Goal: Task Accomplishment & Management: Complete application form

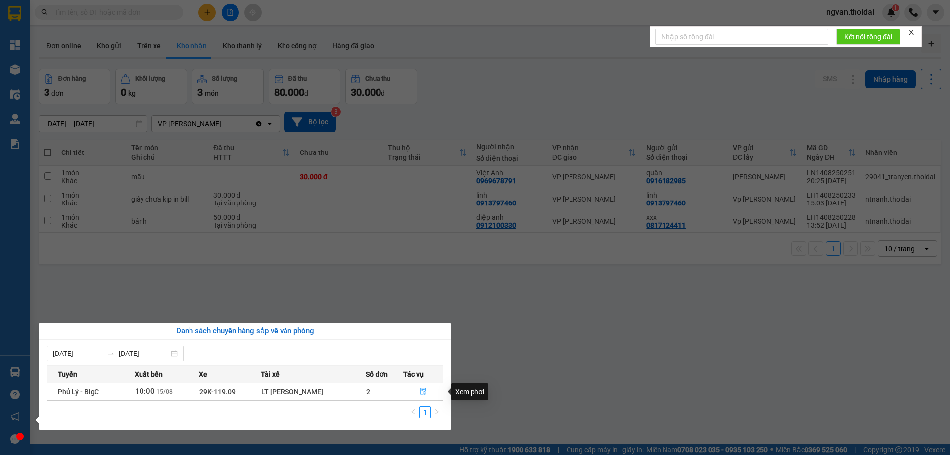
click at [425, 388] on icon "file-done" at bounding box center [423, 391] width 6 height 7
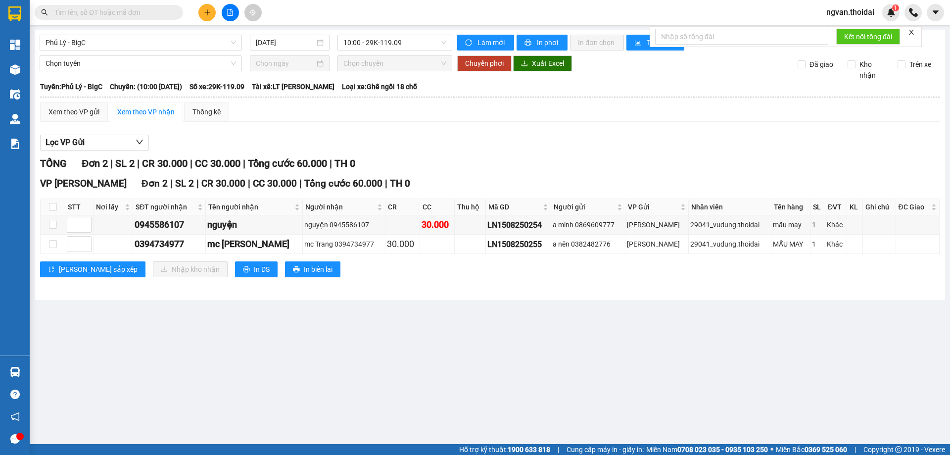
drag, startPoint x: 414, startPoint y: 293, endPoint x: 38, endPoint y: 84, distance: 430.3
click at [412, 293] on div "Phủ Lý - BigC [DATE] 10:00 - 29K-119.09 Làm mới In phơi In đơn chọn Thống kê Lọ…" at bounding box center [490, 165] width 910 height 270
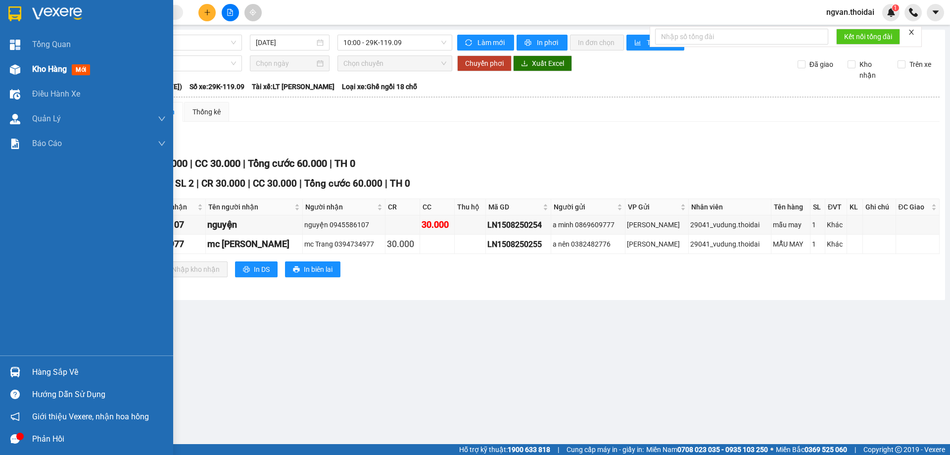
click at [34, 69] on span "Kho hàng" at bounding box center [49, 68] width 35 height 9
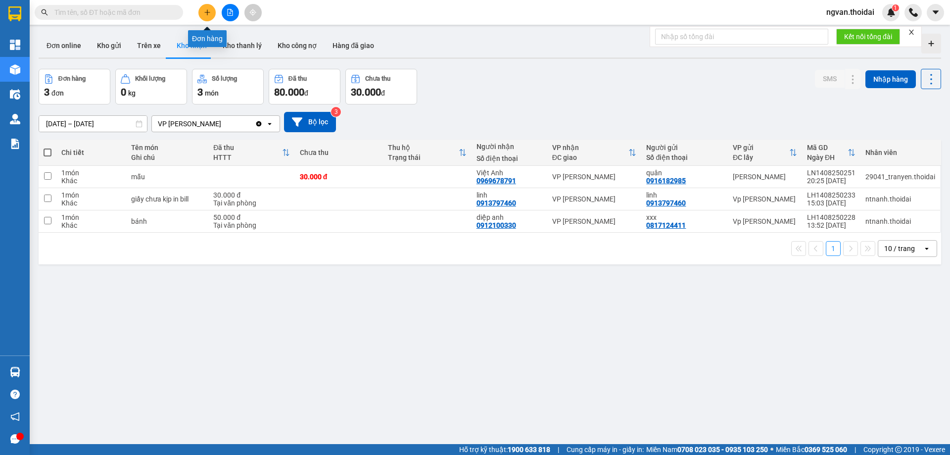
click at [213, 11] on button at bounding box center [206, 12] width 17 height 17
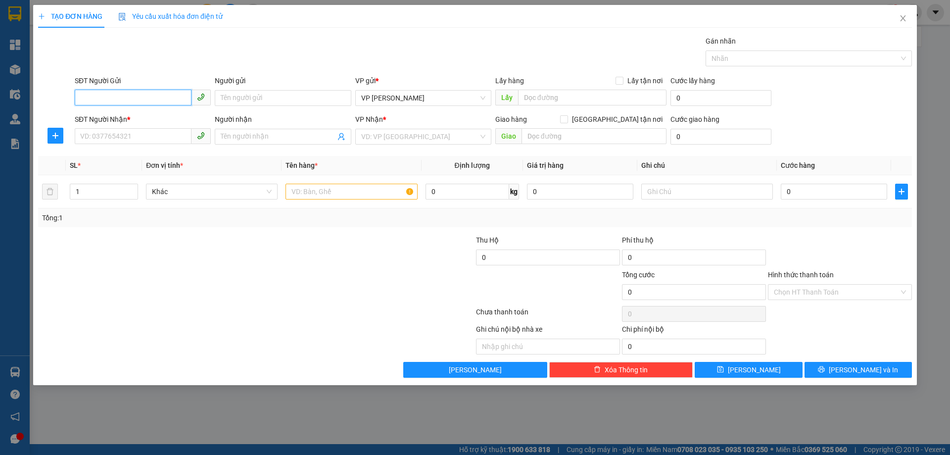
click at [147, 97] on input "SĐT Người Gửi" at bounding box center [133, 98] width 117 height 16
type input "0986609890"
click at [125, 121] on div "0986609890 - c dung" at bounding box center [143, 117] width 124 height 11
type input "c dung"
type input "0986609890"
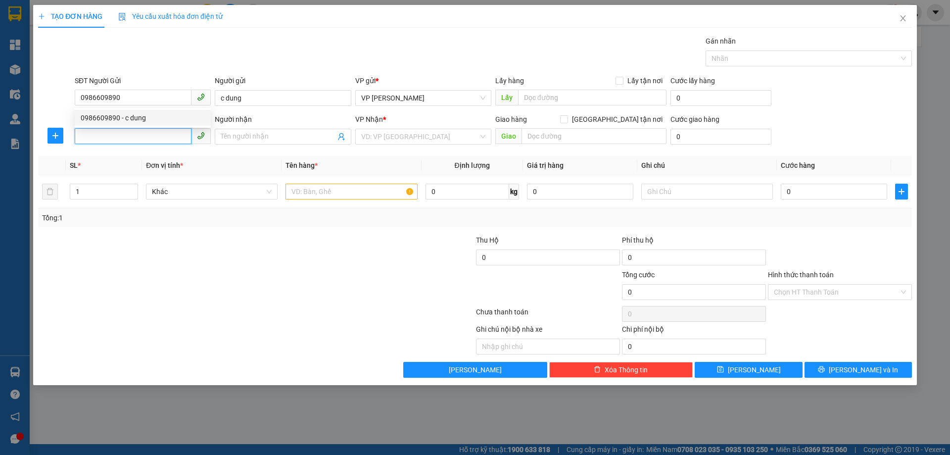
click at [113, 133] on input "SĐT Người Nhận *" at bounding box center [133, 136] width 117 height 16
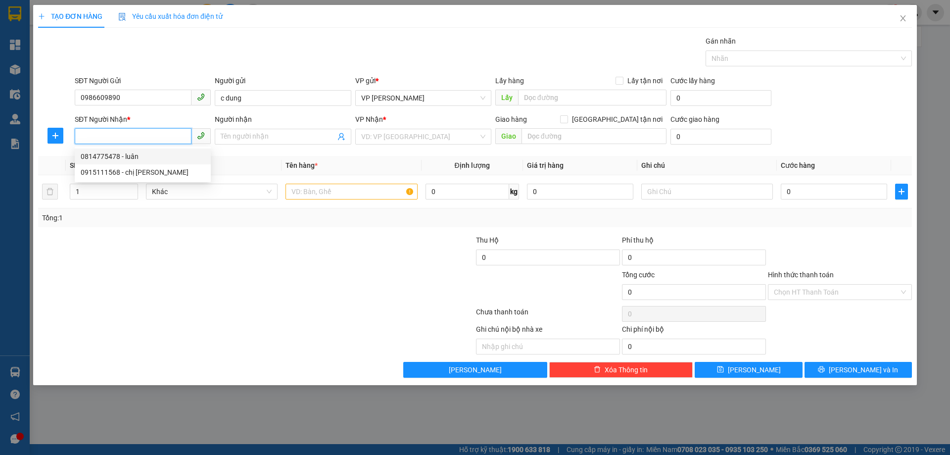
click at [132, 160] on div "0814775478 - luân" at bounding box center [143, 156] width 124 height 11
type input "0814775478"
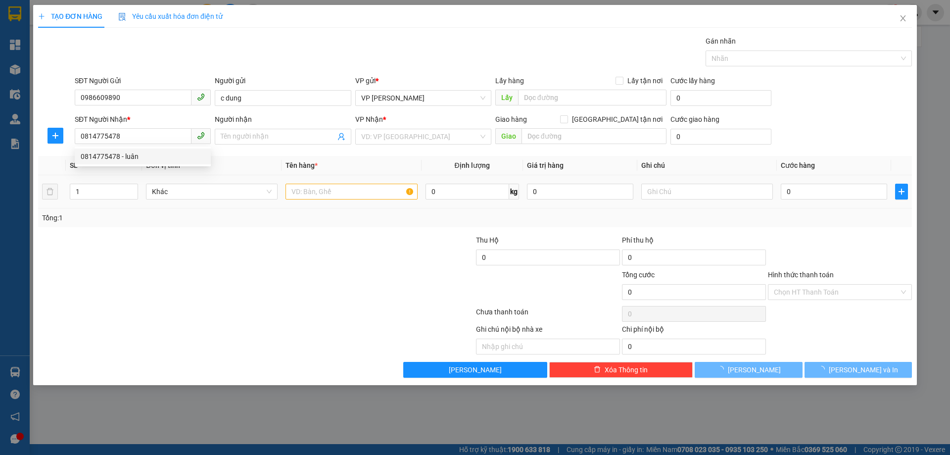
drag, startPoint x: 177, startPoint y: 213, endPoint x: 317, endPoint y: 207, distance: 139.6
click at [179, 214] on div "Tổng: 1" at bounding box center [204, 217] width 325 height 11
type input "luân"
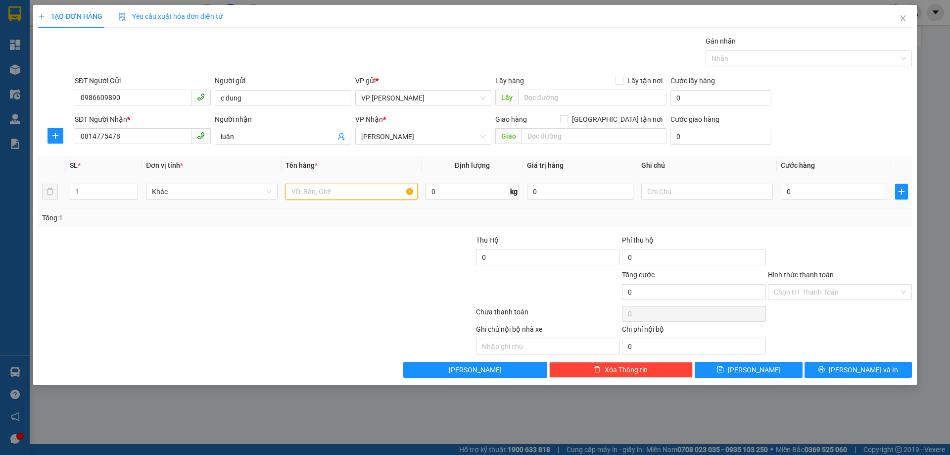
click at [318, 194] on input "text" at bounding box center [351, 192] width 132 height 16
type input "1 hộp"
click at [791, 192] on input "0" at bounding box center [834, 192] width 106 height 16
type input "3"
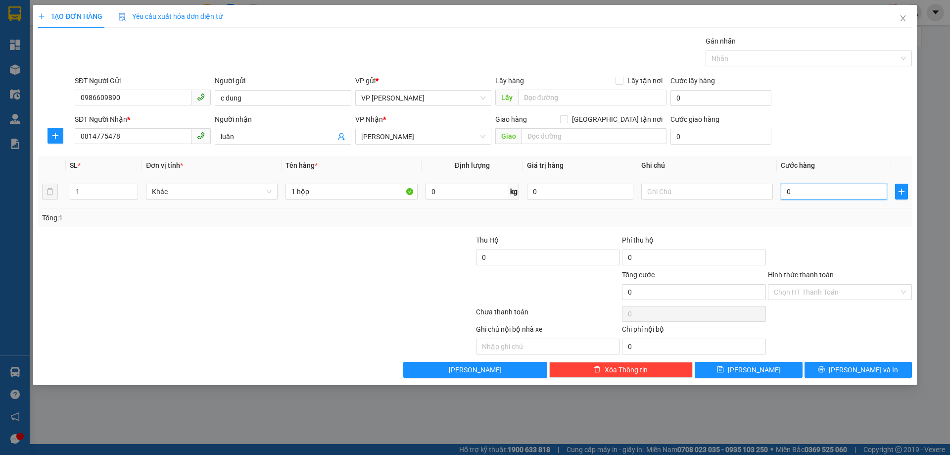
type input "3"
type input "30"
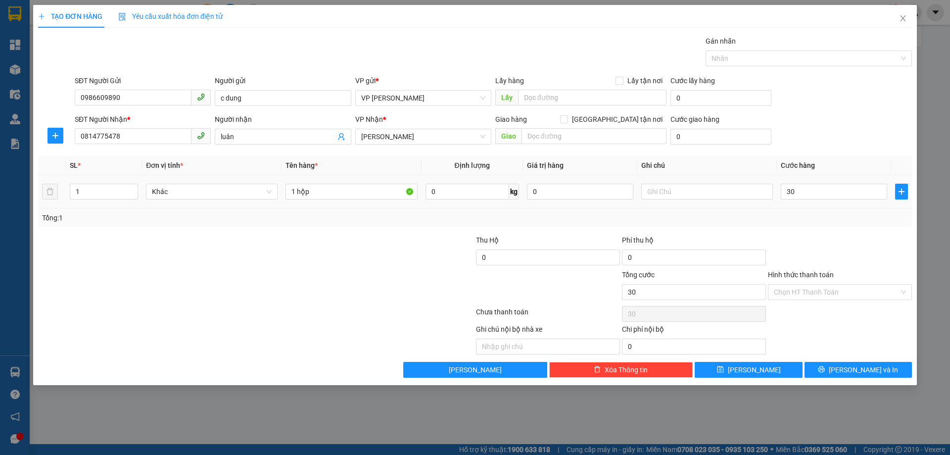
type input "30.000"
drag, startPoint x: 841, startPoint y: 240, endPoint x: 897, endPoint y: 381, distance: 152.0
click at [844, 240] on div at bounding box center [840, 252] width 146 height 35
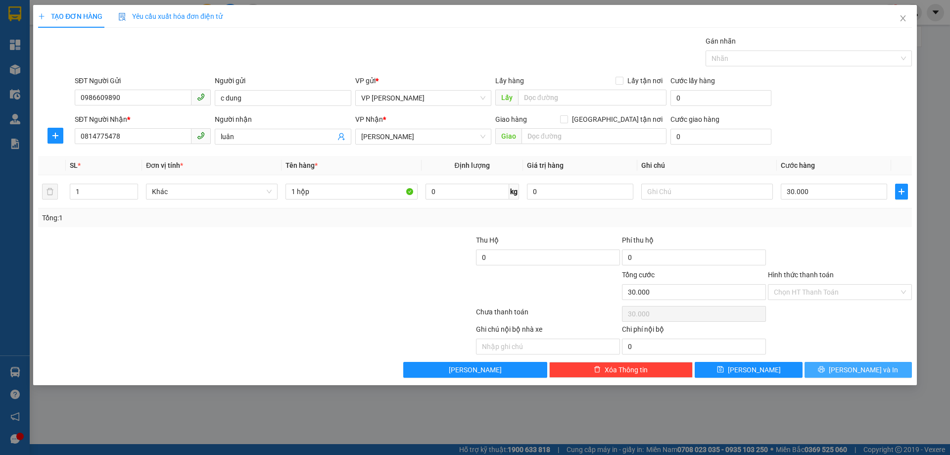
click at [866, 368] on span "[PERSON_NAME] và In" at bounding box center [863, 369] width 69 height 11
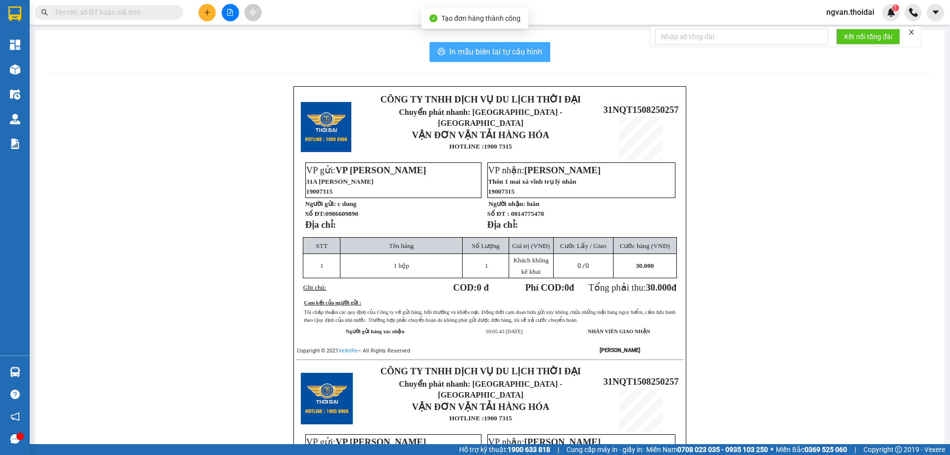
click at [489, 50] on span "In mẫu biên lai tự cấu hình" at bounding box center [495, 52] width 93 height 12
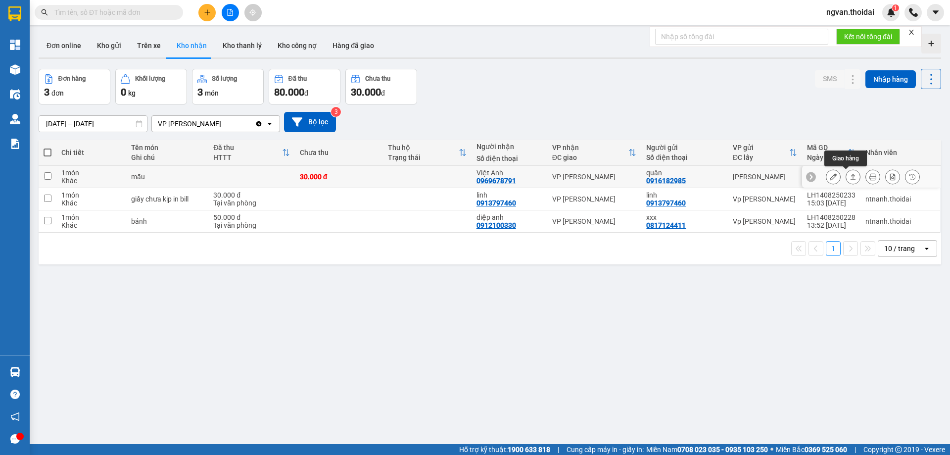
click at [849, 176] on icon at bounding box center [852, 176] width 7 height 7
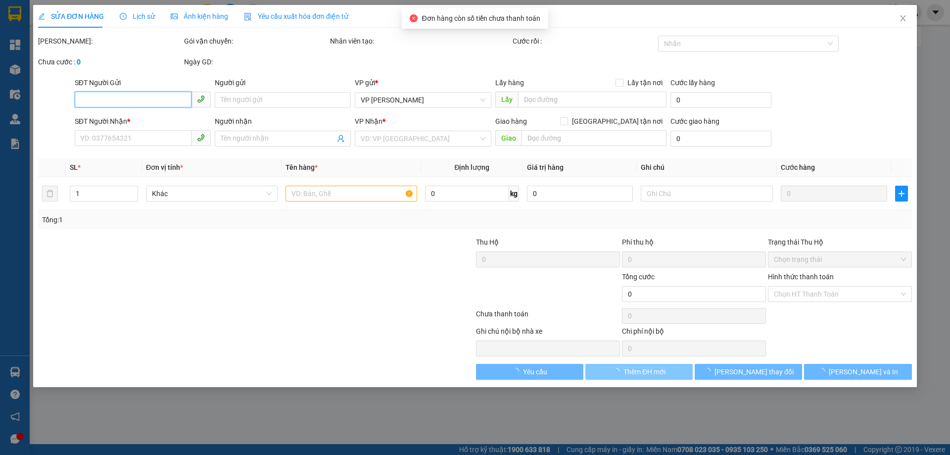
type input "0916182985"
type input "quân"
type input "0969678791"
type input "Việt Anh"
type input "30.000"
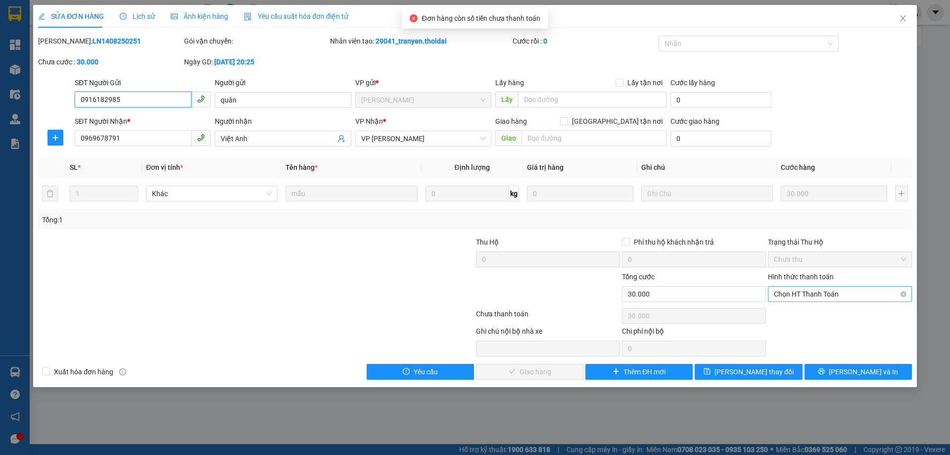
click at [822, 292] on span "Chọn HT Thanh Toán" at bounding box center [840, 293] width 132 height 15
click at [805, 312] on div "Tại văn phòng" at bounding box center [840, 313] width 132 height 11
type input "0"
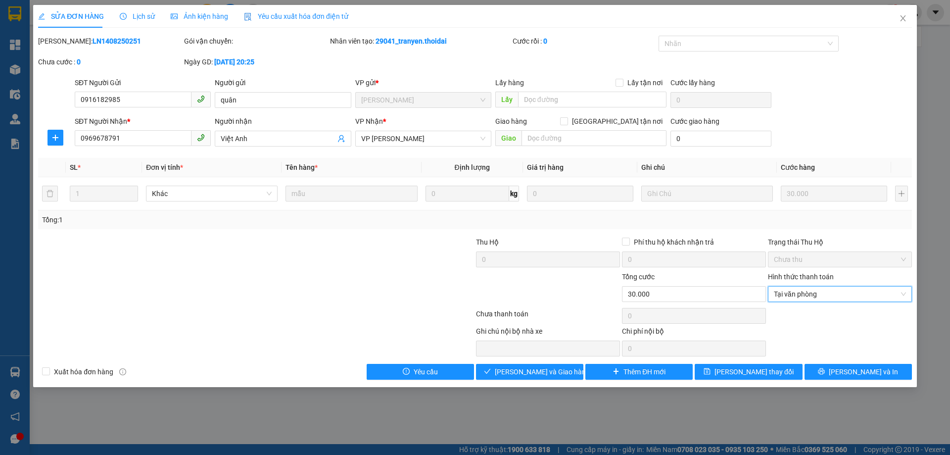
click at [540, 362] on div "Total Paid Fee 0 Total UnPaid Fee 30.000 Cash Collection Total Fee Mã ĐH: LN140…" at bounding box center [475, 208] width 874 height 344
click at [541, 369] on span "[PERSON_NAME] và Giao hàng" at bounding box center [542, 371] width 95 height 11
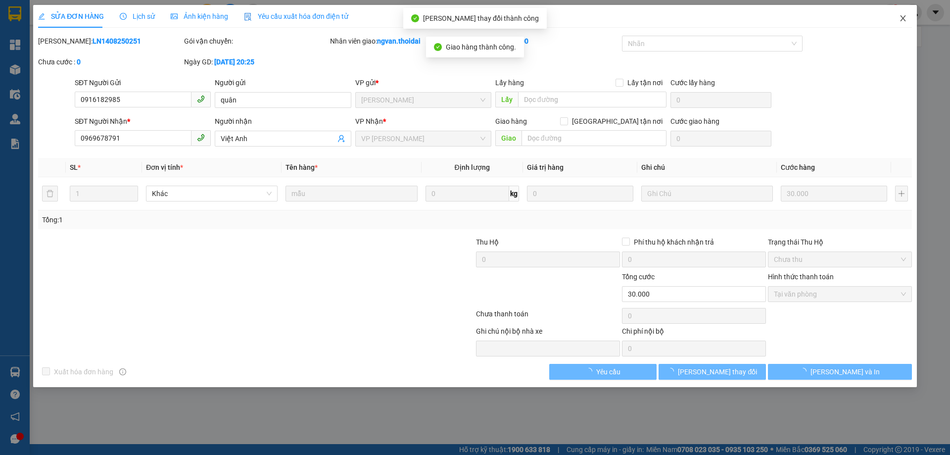
click at [905, 19] on icon "close" at bounding box center [903, 18] width 8 height 8
click at [905, 19] on div at bounding box center [912, 12] width 17 height 17
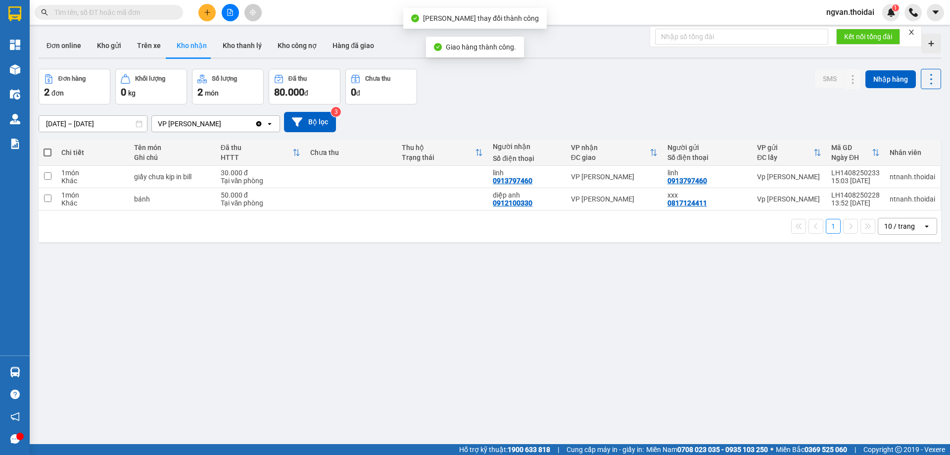
click at [505, 343] on div "ver 1.8.138 Đơn online Kho gửi Trên xe Kho nhận Kho thanh lý Kho công nợ Hàng đ…" at bounding box center [490, 257] width 910 height 455
click at [108, 44] on button "Kho gửi" at bounding box center [109, 46] width 40 height 24
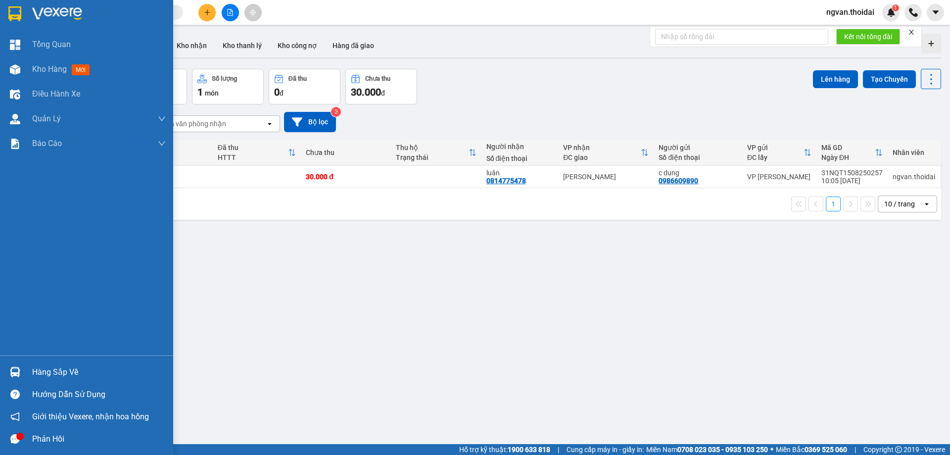
click at [5, 370] on div "Hàng sắp về" at bounding box center [86, 372] width 173 height 22
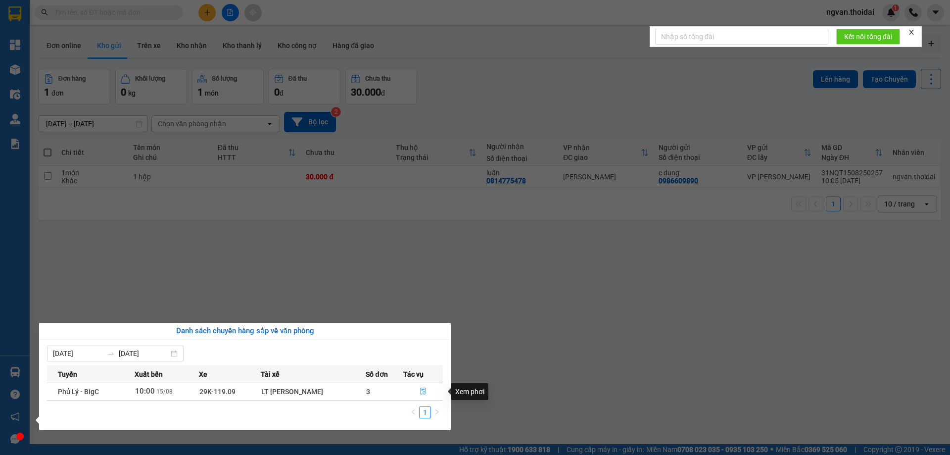
click at [423, 390] on icon "file-done" at bounding box center [423, 391] width 6 height 7
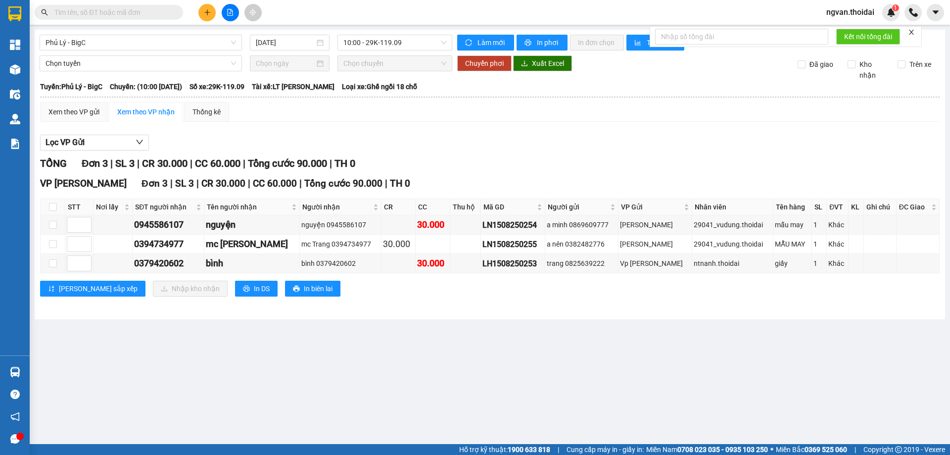
click at [211, 11] on button at bounding box center [206, 12] width 17 height 17
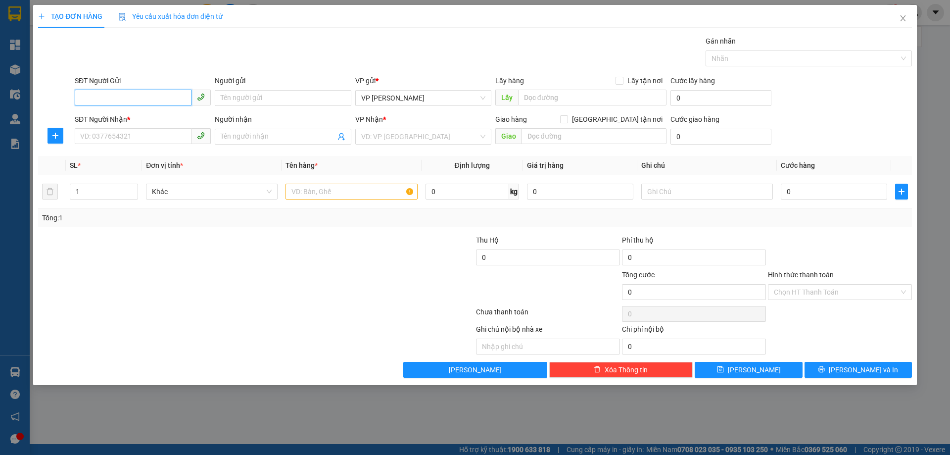
click at [108, 94] on input "SĐT Người Gửi" at bounding box center [133, 98] width 117 height 16
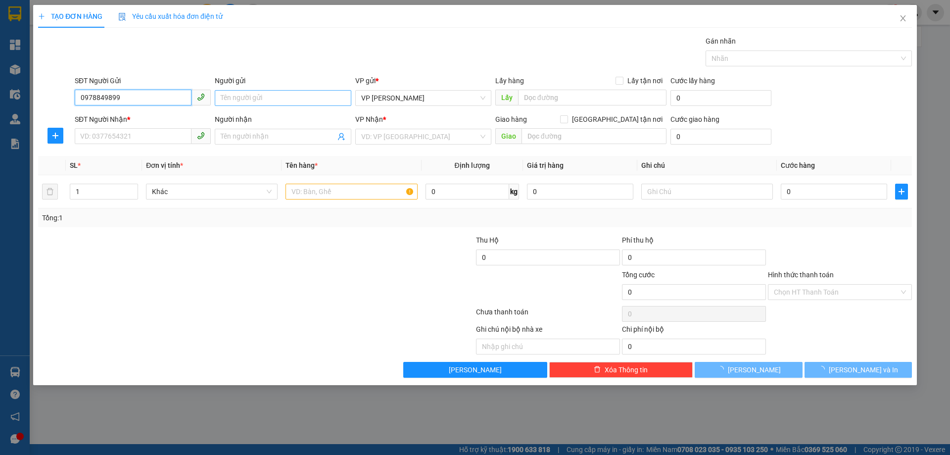
type input "0978849899"
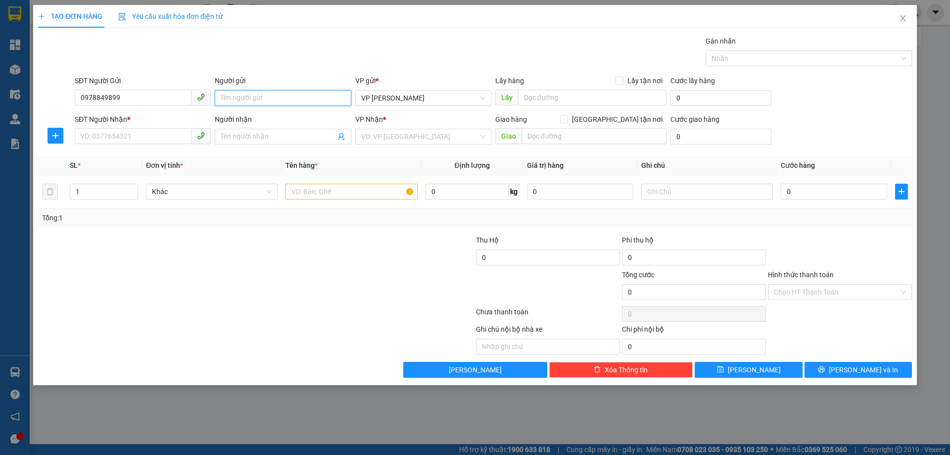
click at [254, 94] on input "Người gửi" at bounding box center [283, 98] width 136 height 16
drag, startPoint x: 132, startPoint y: 95, endPoint x: 132, endPoint y: 106, distance: 10.9
click at [131, 96] on input "0978849899" at bounding box center [133, 98] width 117 height 16
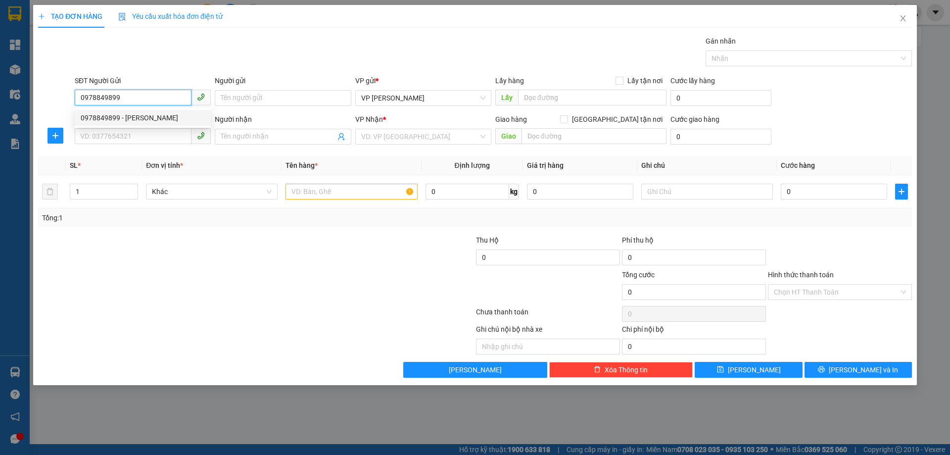
click at [118, 118] on div "0978849899 - [PERSON_NAME]" at bounding box center [143, 117] width 124 height 11
type input "duy"
click at [105, 135] on input "SĐT Người Nhận *" at bounding box center [133, 136] width 117 height 16
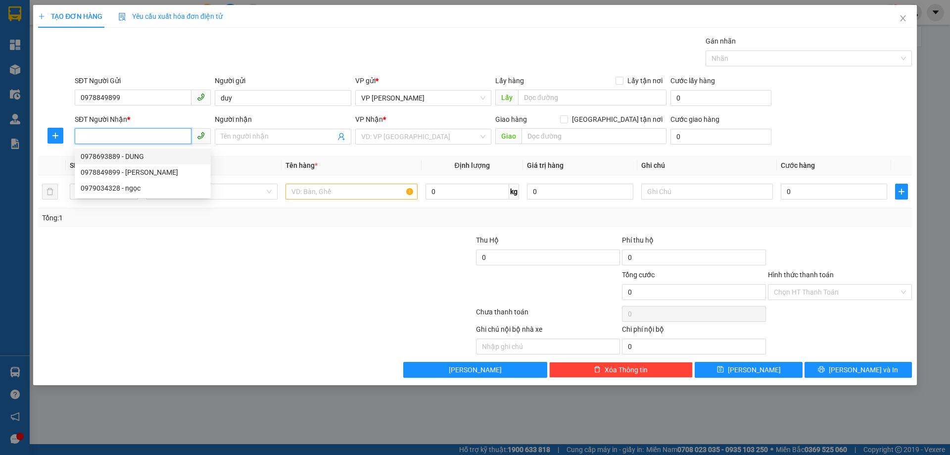
click at [100, 135] on input "SĐT Người Nhận *" at bounding box center [133, 136] width 117 height 16
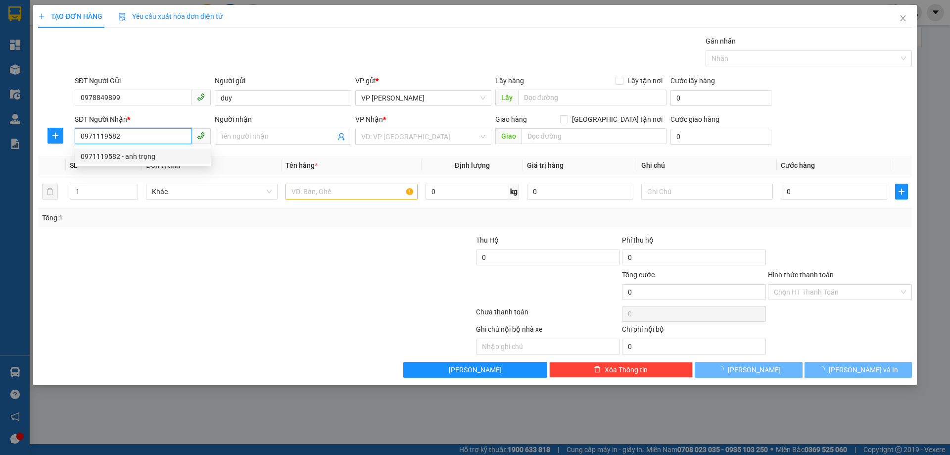
click at [122, 154] on div "0971119582 - anh trọng" at bounding box center [143, 156] width 124 height 11
type input "0971119582"
drag, startPoint x: 234, startPoint y: 217, endPoint x: 391, endPoint y: 226, distance: 157.6
click at [240, 219] on div "Tổng: 1" at bounding box center [204, 217] width 325 height 11
type input "anh trọng"
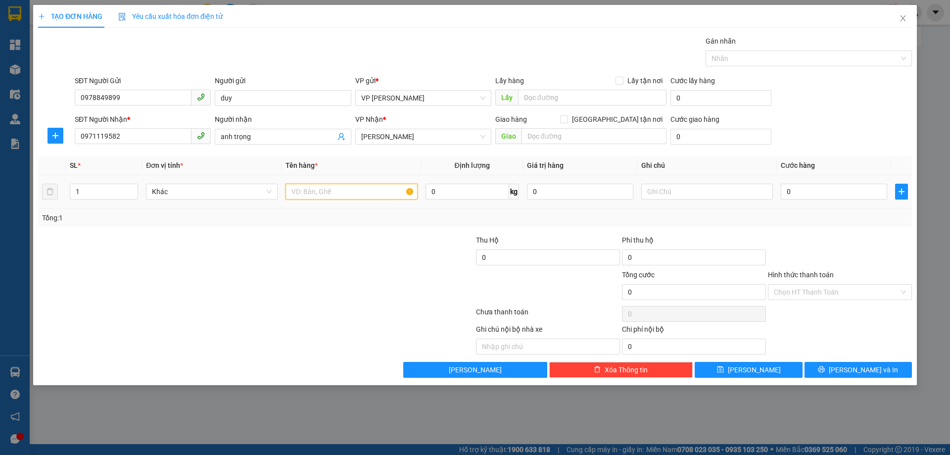
click at [323, 192] on input "text" at bounding box center [351, 192] width 132 height 16
type input "giấy tờ"
click at [793, 190] on input "0" at bounding box center [834, 192] width 106 height 16
type input "3"
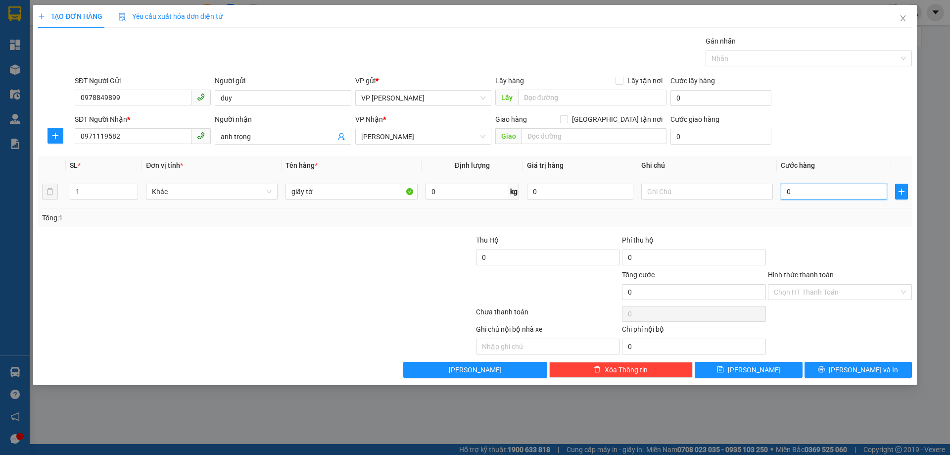
type input "3"
type input "30"
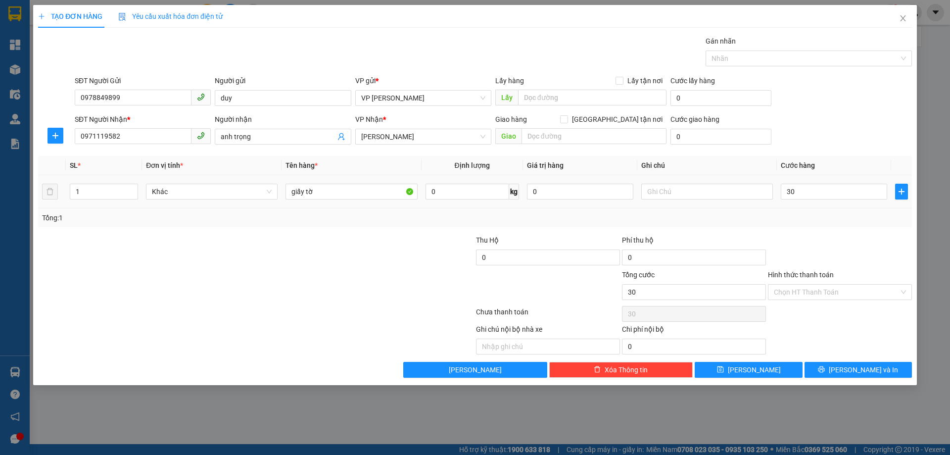
type input "30.000"
drag, startPoint x: 776, startPoint y: 224, endPoint x: 861, endPoint y: 266, distance: 94.7
click at [788, 228] on div "Transit Pickup Surcharge Ids Transit Deliver Surcharge Ids Transit Deliver Surc…" at bounding box center [475, 207] width 874 height 342
click at [839, 290] on input "Hình thức thanh toán" at bounding box center [836, 291] width 125 height 15
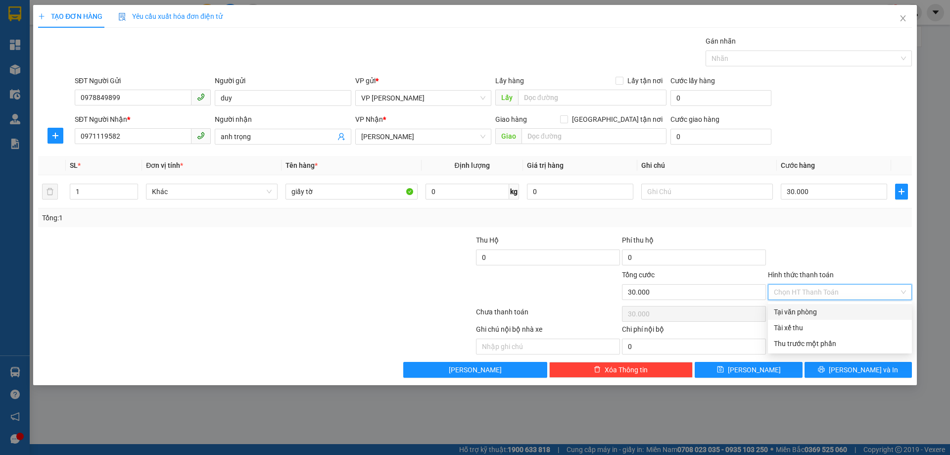
click at [813, 306] on div "Tại văn phòng" at bounding box center [840, 312] width 144 height 16
type input "0"
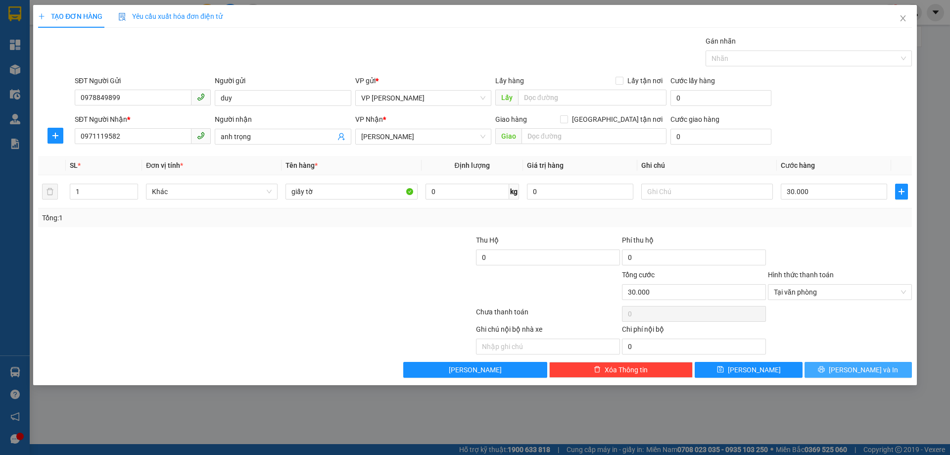
click at [847, 366] on button "[PERSON_NAME] và In" at bounding box center [857, 370] width 107 height 16
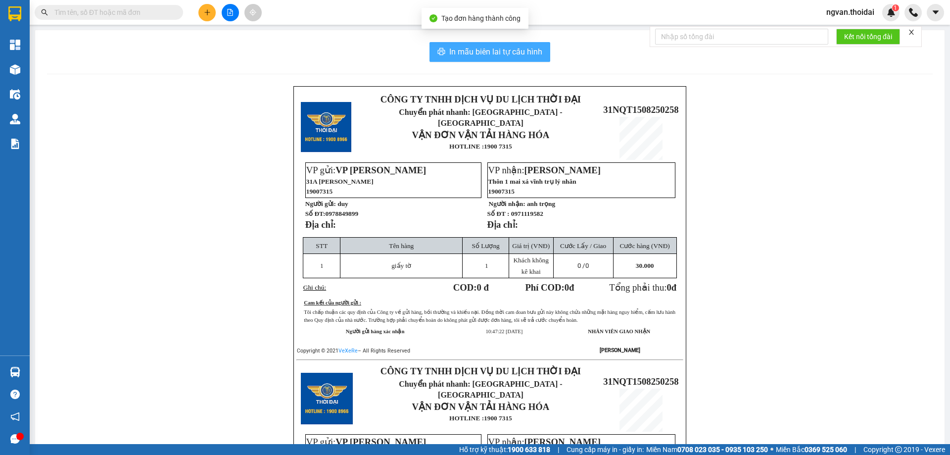
click at [480, 48] on span "In mẫu biên lai tự cấu hình" at bounding box center [495, 52] width 93 height 12
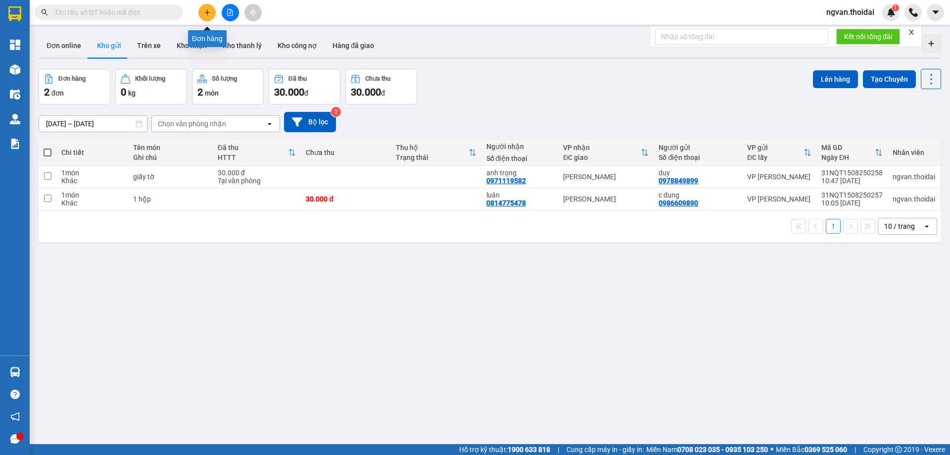
click at [206, 8] on button at bounding box center [206, 12] width 17 height 17
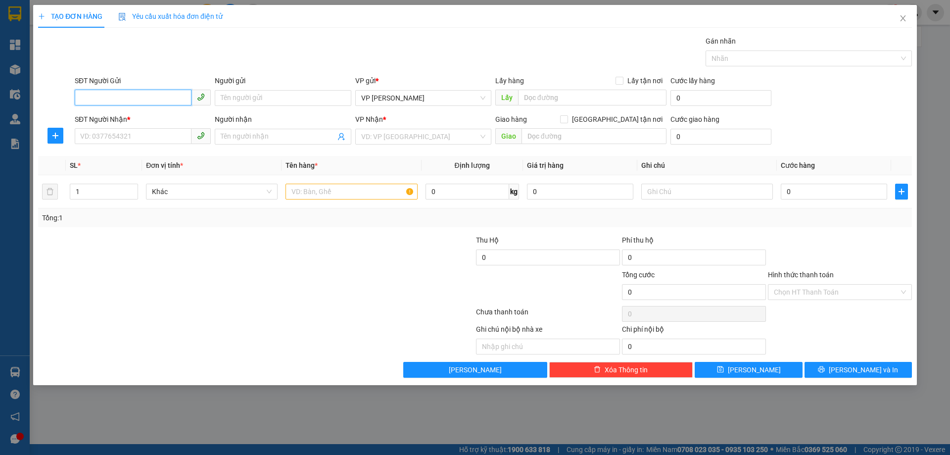
click at [118, 96] on input "SĐT Người Gửi" at bounding box center [133, 98] width 117 height 16
click at [120, 119] on div "0972315550 - nga" at bounding box center [143, 117] width 124 height 11
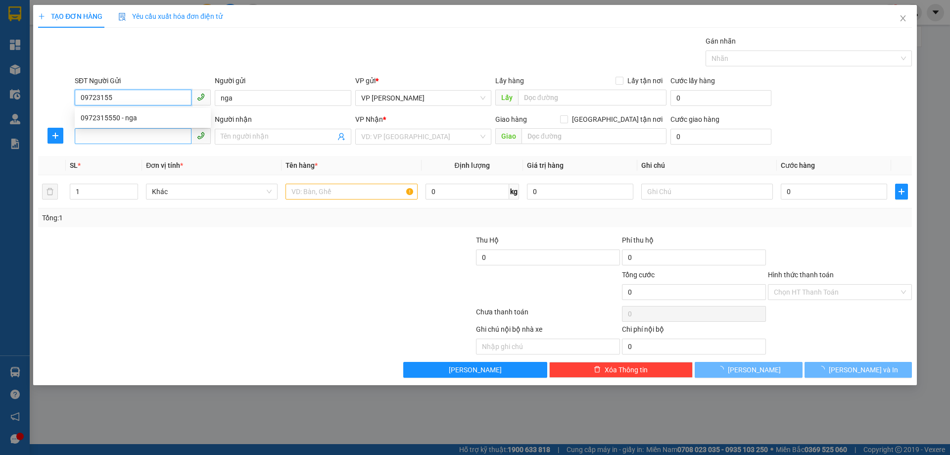
type input "0972315550"
type input "nga"
type input "0972315550"
click at [105, 138] on input "SĐT Người Nhận *" at bounding box center [133, 136] width 117 height 16
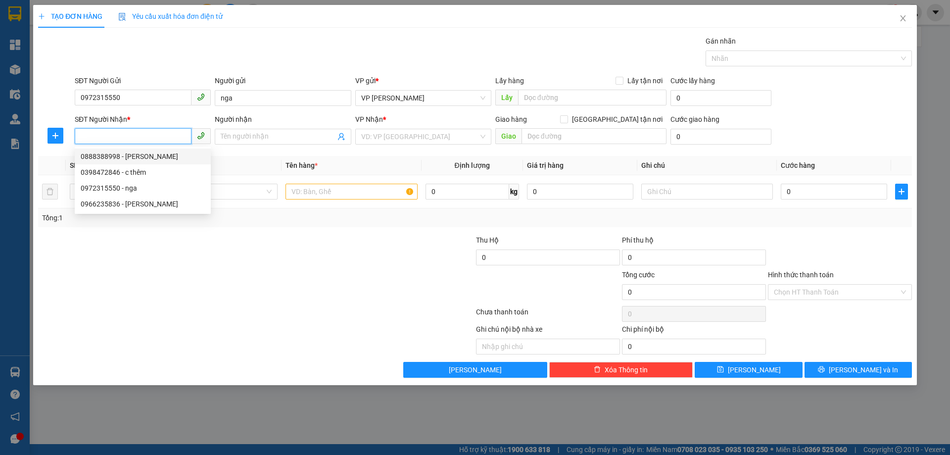
click at [105, 134] on input "SĐT Người Nhận *" at bounding box center [133, 136] width 117 height 16
drag, startPoint x: 108, startPoint y: 157, endPoint x: 206, endPoint y: 240, distance: 128.8
click at [111, 161] on div "0398472846 - c thêm" at bounding box center [143, 156] width 124 height 11
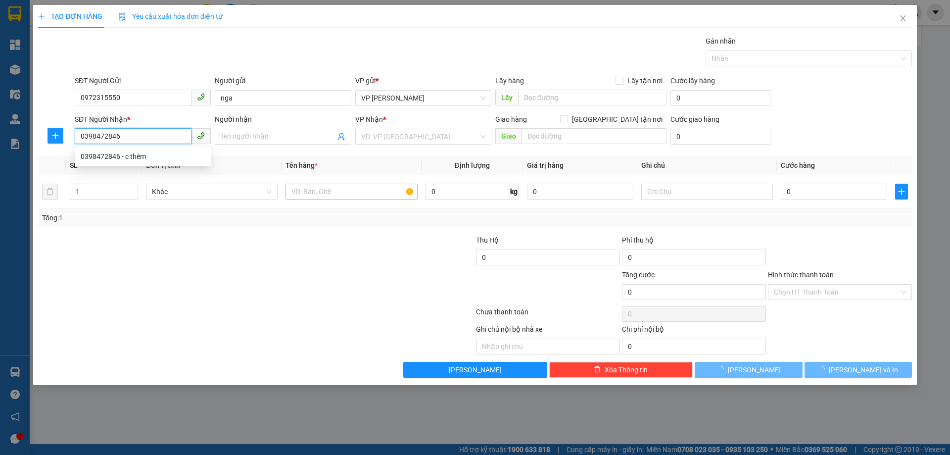
type input "0398472846"
drag, startPoint x: 227, startPoint y: 266, endPoint x: 251, endPoint y: 272, distance: 24.5
click at [240, 269] on form "Thu Hộ 0 Phí thu hộ 0 Tổng cước 0 Hình thức thanh toán Chọn HT Thanh Toán" at bounding box center [475, 269] width 874 height 69
type input "c thêm"
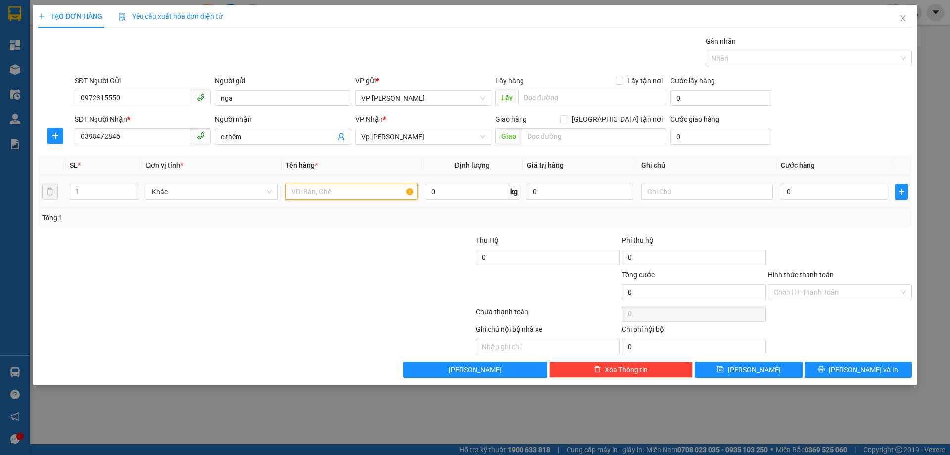
click at [313, 193] on input "text" at bounding box center [351, 192] width 132 height 16
type input "d"
type input "điện thoại"
drag, startPoint x: 329, startPoint y: 241, endPoint x: 761, endPoint y: 206, distance: 432.8
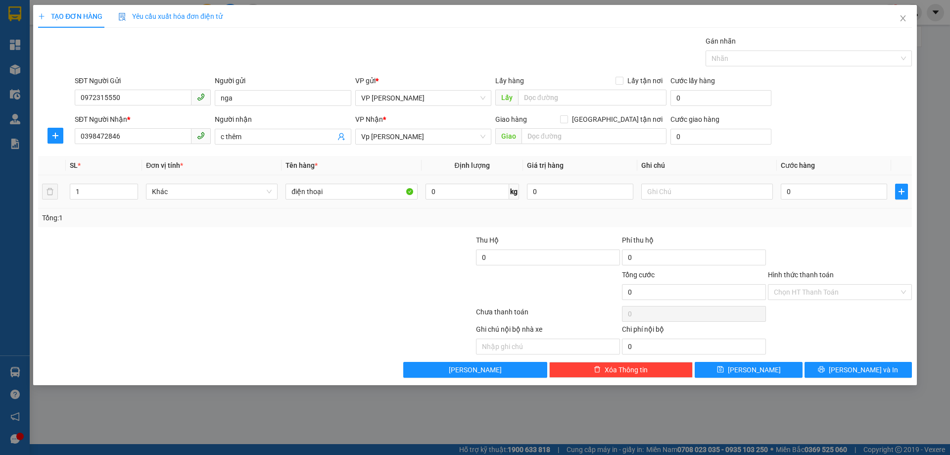
click at [339, 243] on div at bounding box center [402, 252] width 146 height 35
click at [788, 190] on input "0" at bounding box center [834, 192] width 106 height 16
type input "5"
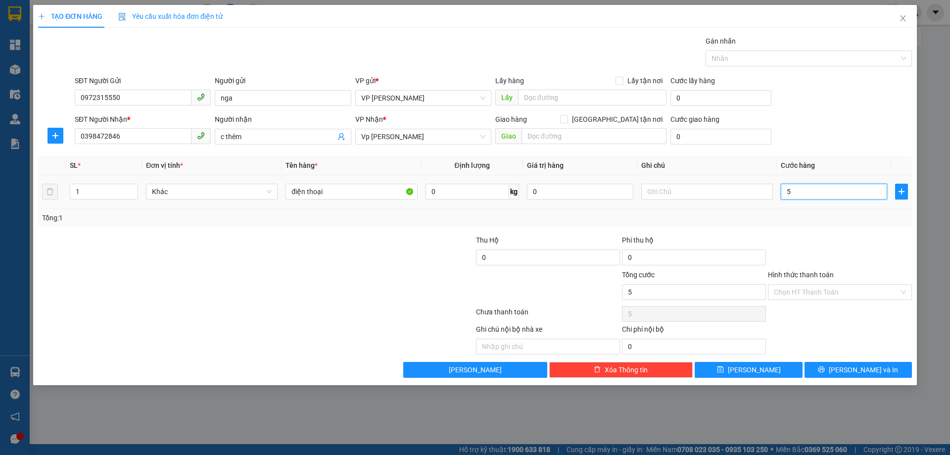
type input "50"
type input "50.000"
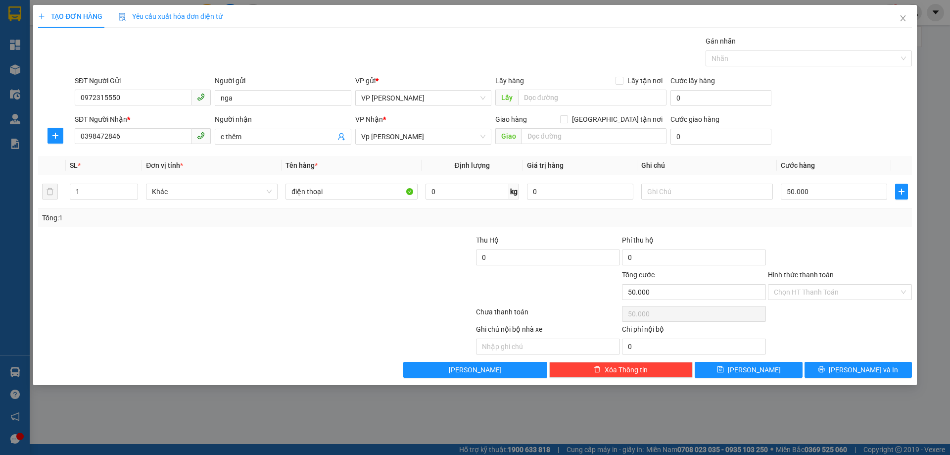
click at [861, 227] on div "Transit Pickup Surcharge Ids Transit Deliver Surcharge Ids Transit Deliver Surc…" at bounding box center [475, 207] width 874 height 342
click at [852, 289] on input "Hình thức thanh toán" at bounding box center [836, 291] width 125 height 15
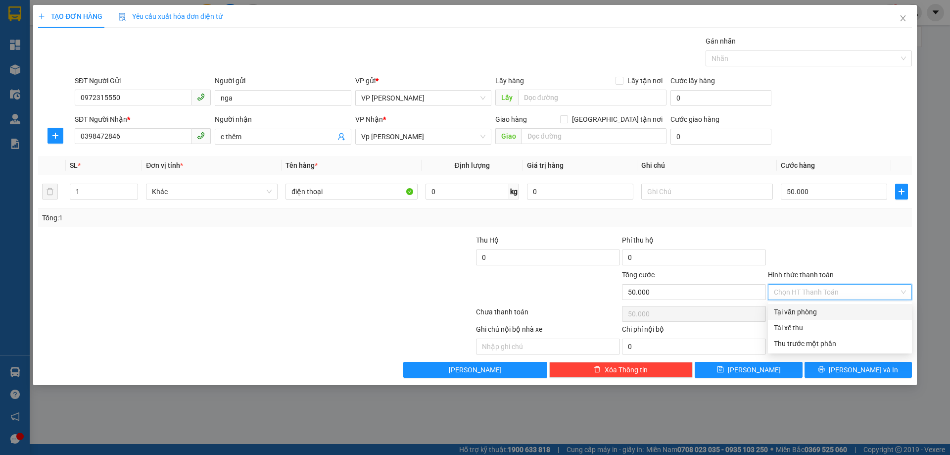
click at [816, 310] on div "Tại văn phòng" at bounding box center [840, 311] width 132 height 11
type input "0"
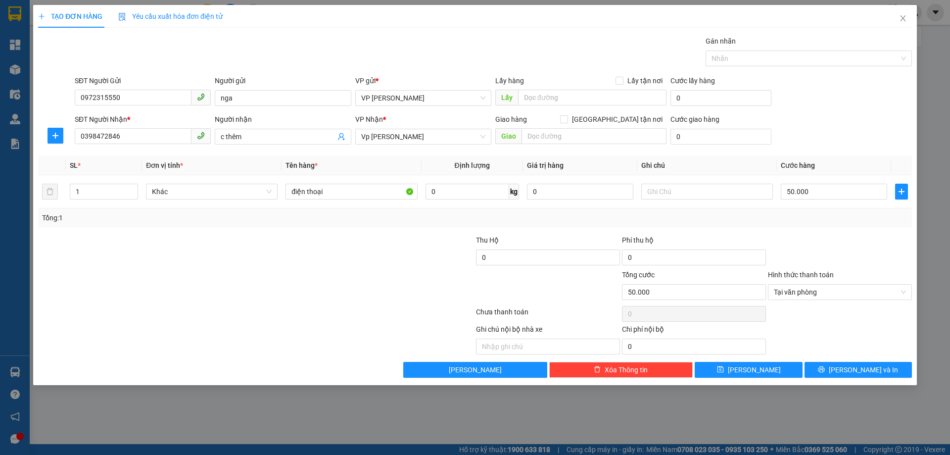
drag, startPoint x: 821, startPoint y: 225, endPoint x: 873, endPoint y: 360, distance: 145.2
click at [822, 224] on div "Tổng: 1" at bounding box center [475, 217] width 874 height 19
click at [863, 374] on span "[PERSON_NAME] và In" at bounding box center [863, 369] width 69 height 11
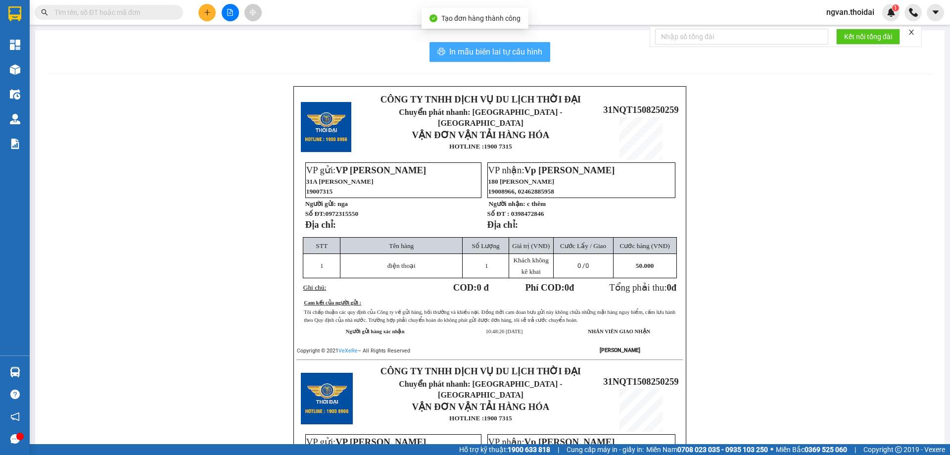
click at [508, 55] on span "In mẫu biên lai tự cấu hình" at bounding box center [495, 52] width 93 height 12
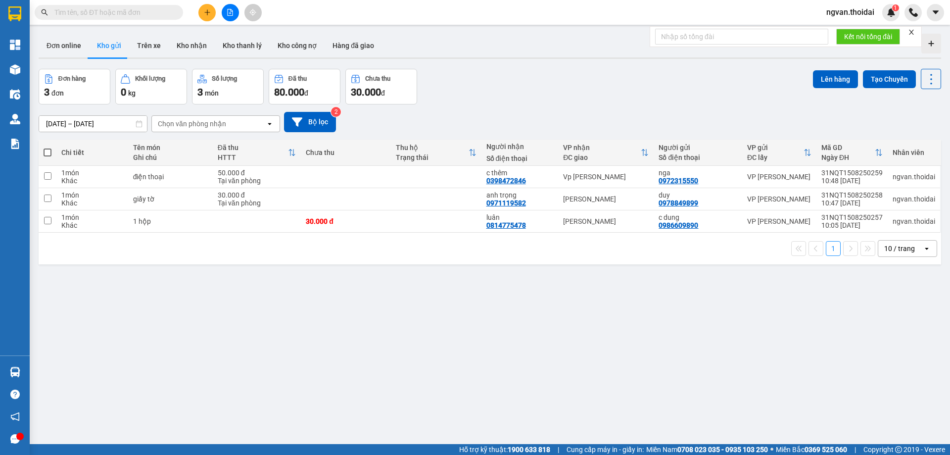
click at [471, 377] on div "ver 1.8.138 Đơn online Kho gửi Trên xe Kho nhận Kho thanh lý Kho công nợ Hàng đ…" at bounding box center [490, 257] width 910 height 455
click at [47, 153] on span at bounding box center [48, 152] width 8 height 8
click at [47, 147] on input "checkbox" at bounding box center [47, 147] width 0 height 0
checkbox input "true"
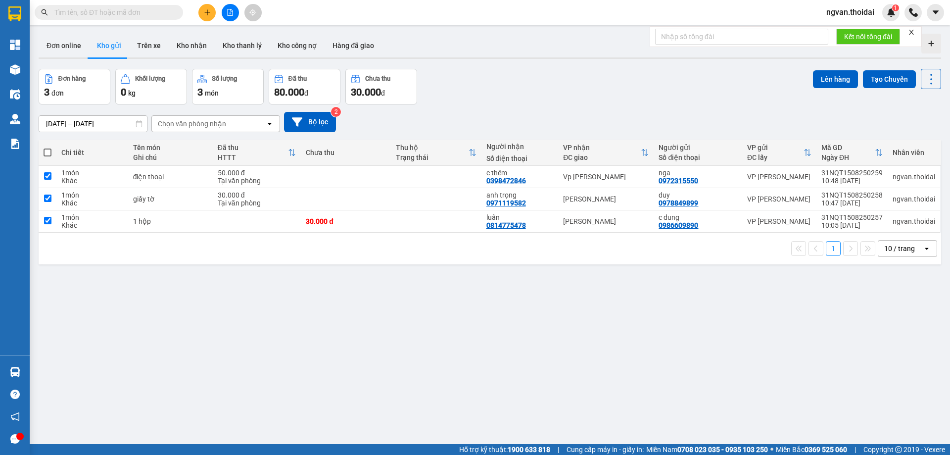
checkbox input "true"
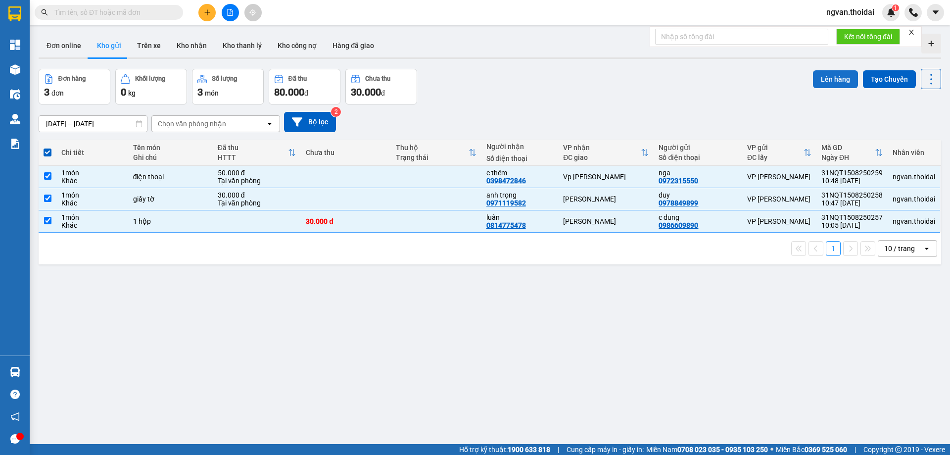
click at [825, 77] on button "Lên hàng" at bounding box center [835, 79] width 45 height 18
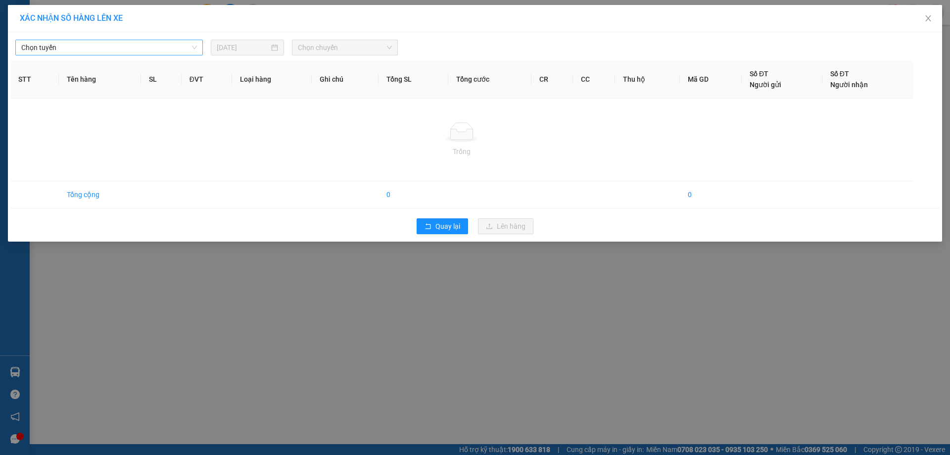
click at [169, 46] on span "Chọn tuyến" at bounding box center [109, 47] width 176 height 15
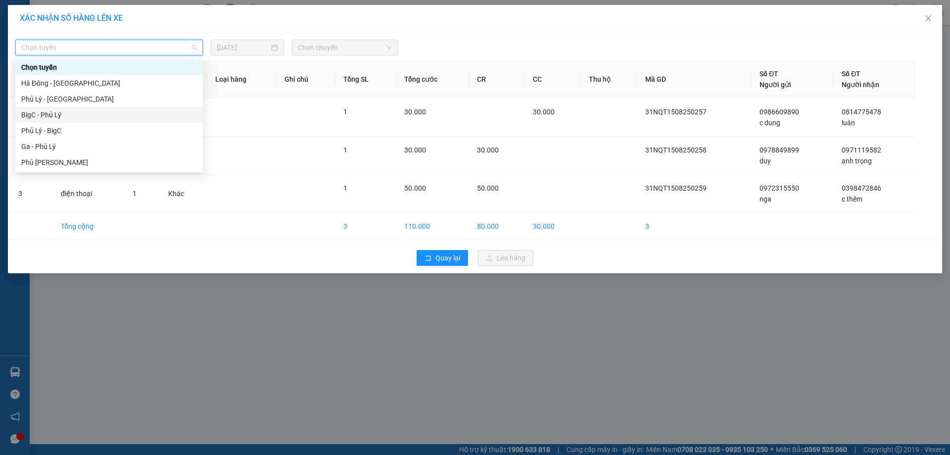
click at [56, 113] on div "BigC - Phủ Lý" at bounding box center [109, 114] width 176 height 11
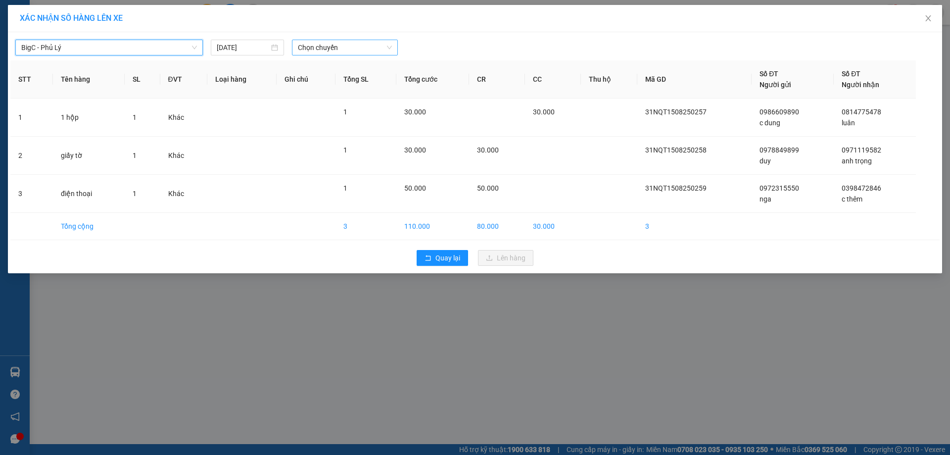
click at [373, 49] on span "Chọn chuyến" at bounding box center [345, 47] width 94 height 15
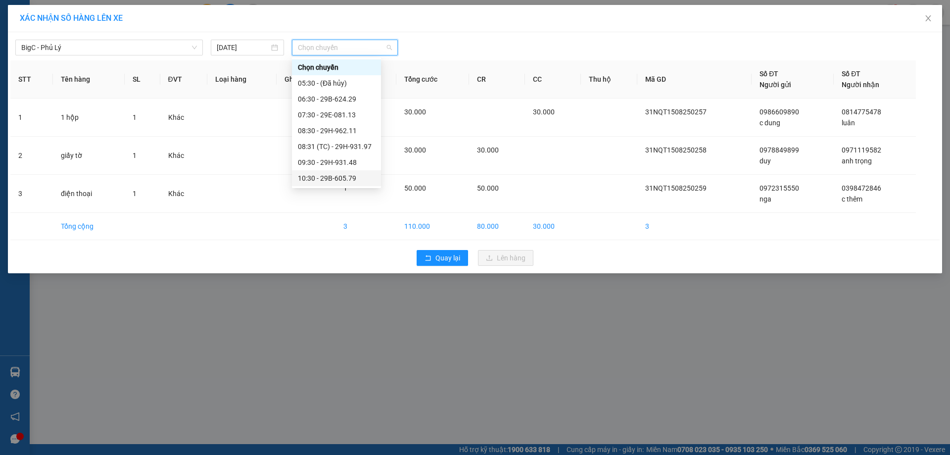
click at [350, 178] on div "10:30 - 29B-605.79" at bounding box center [336, 178] width 77 height 11
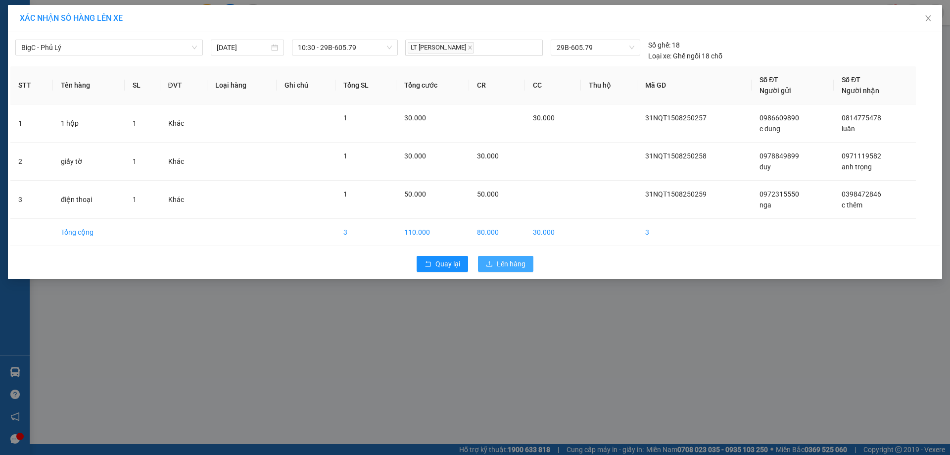
click at [502, 262] on span "Lên hàng" at bounding box center [511, 263] width 29 height 11
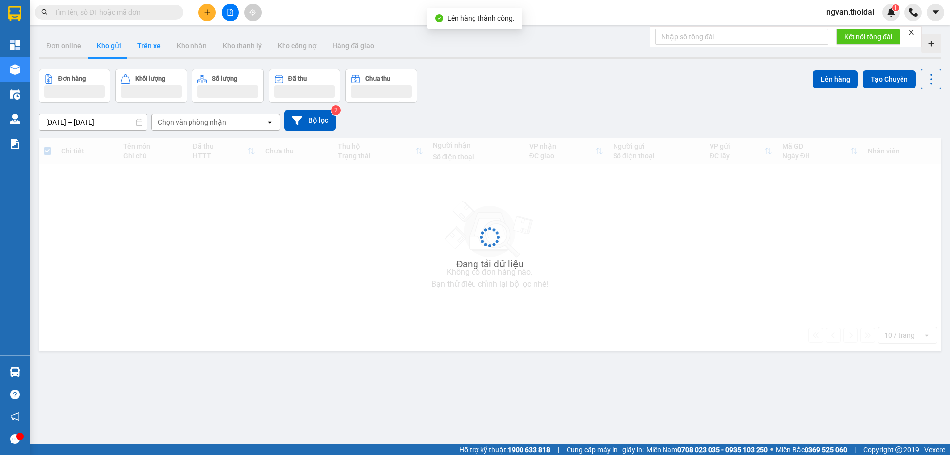
click at [151, 49] on button "Trên xe" at bounding box center [149, 46] width 40 height 24
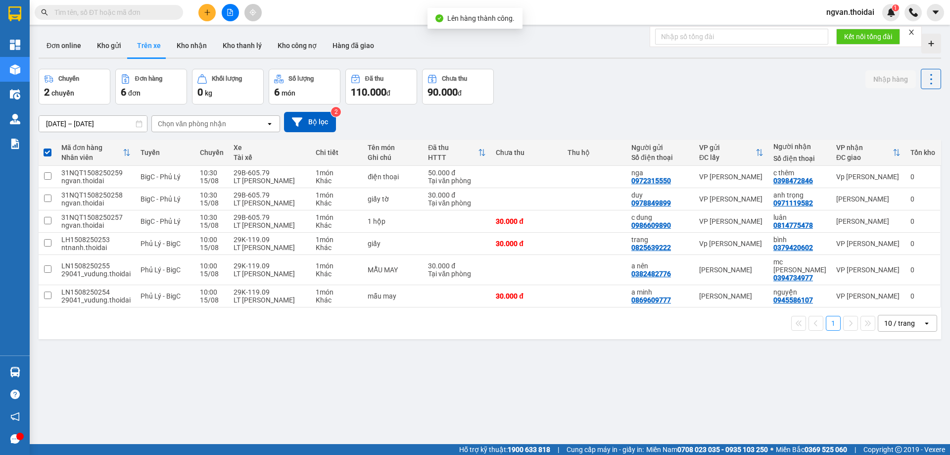
click at [151, 48] on button "Trên xe" at bounding box center [149, 46] width 40 height 24
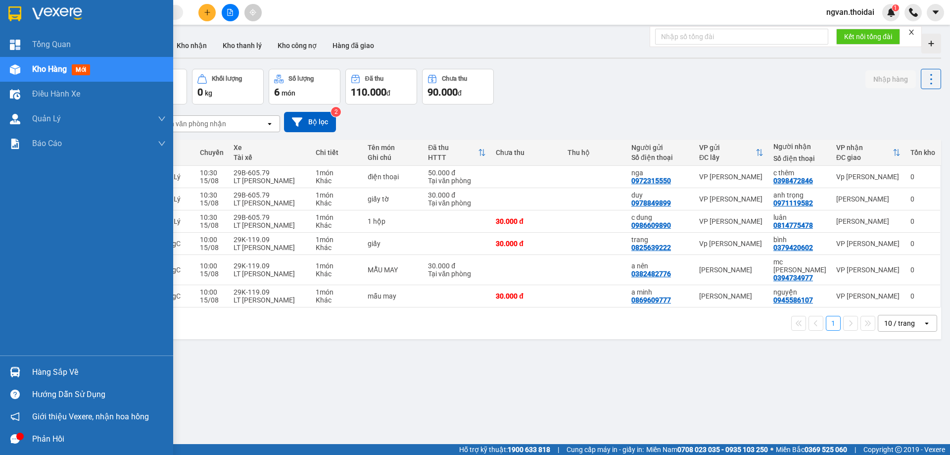
click at [22, 375] on div at bounding box center [14, 371] width 17 height 17
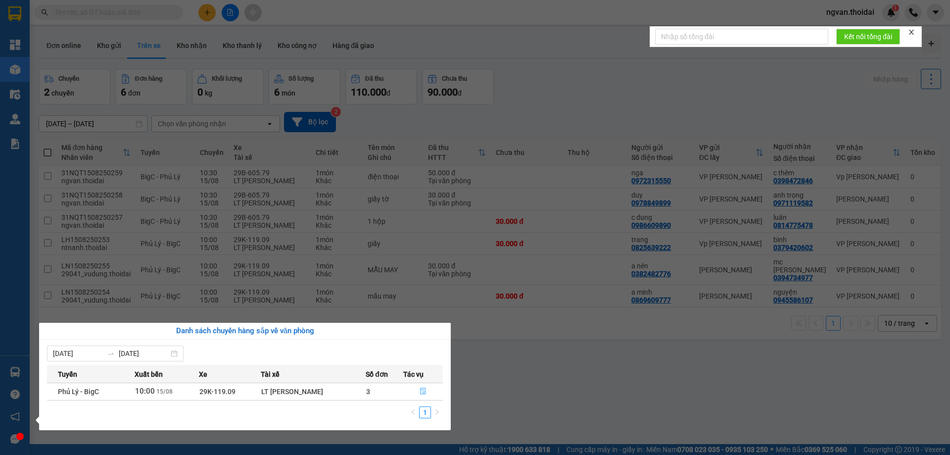
click at [425, 391] on icon "file-done" at bounding box center [423, 391] width 6 height 7
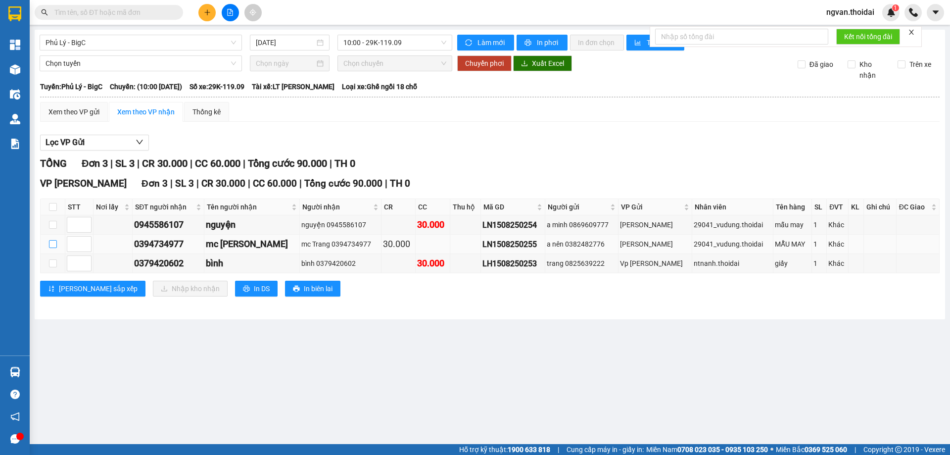
click at [50, 246] on input "checkbox" at bounding box center [53, 244] width 8 height 8
checkbox input "true"
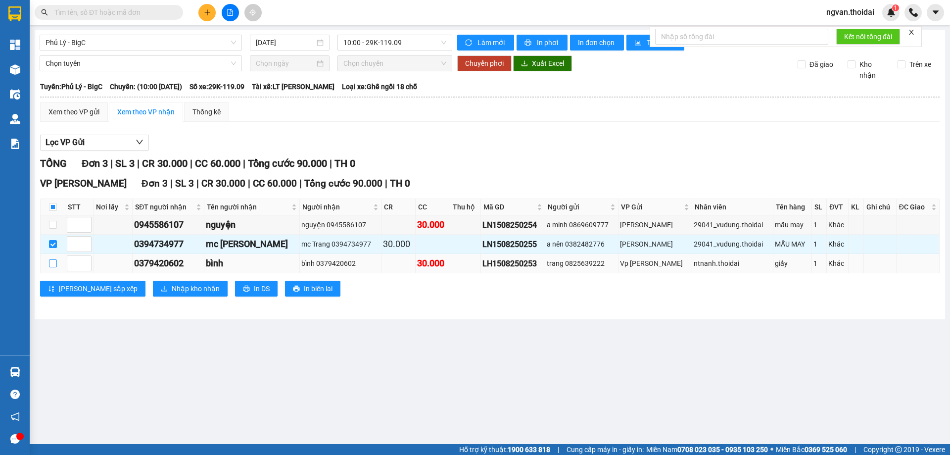
click at [50, 262] on input "checkbox" at bounding box center [53, 263] width 8 height 8
checkbox input "true"
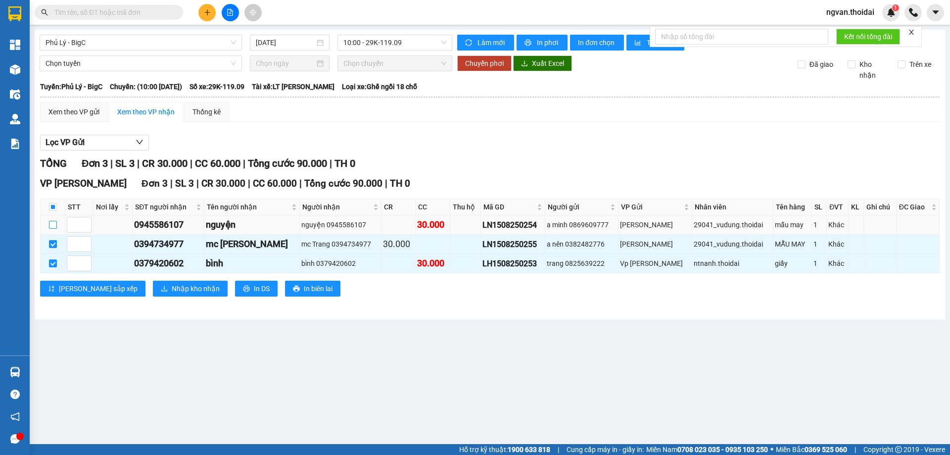
click at [54, 225] on input "checkbox" at bounding box center [53, 225] width 8 height 8
checkbox input "true"
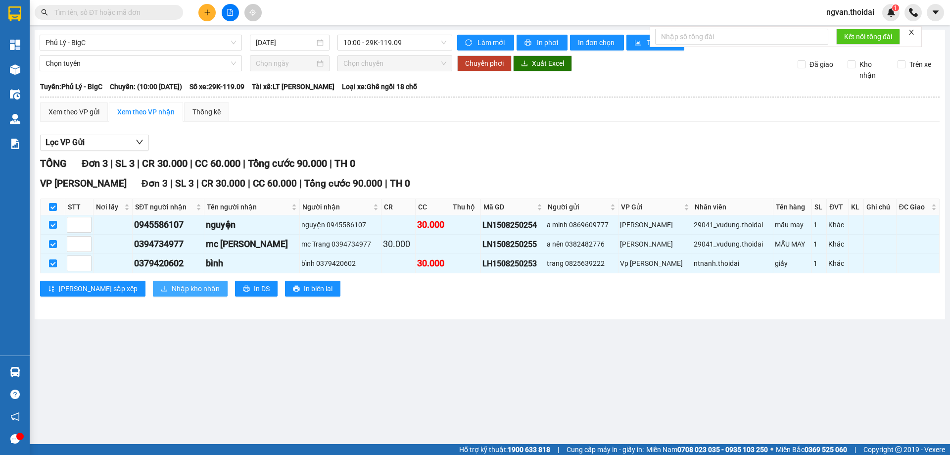
click at [172, 287] on span "Nhập kho nhận" at bounding box center [196, 288] width 48 height 11
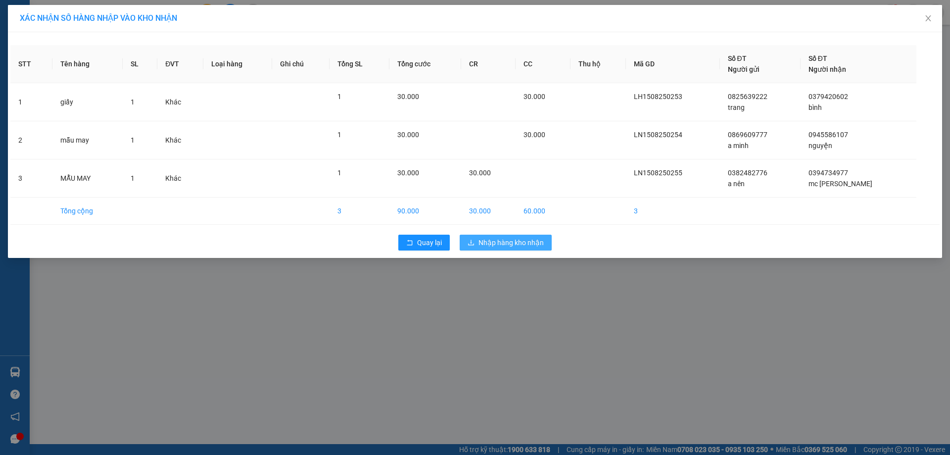
click at [532, 242] on span "Nhập hàng kho nhận" at bounding box center [510, 242] width 65 height 11
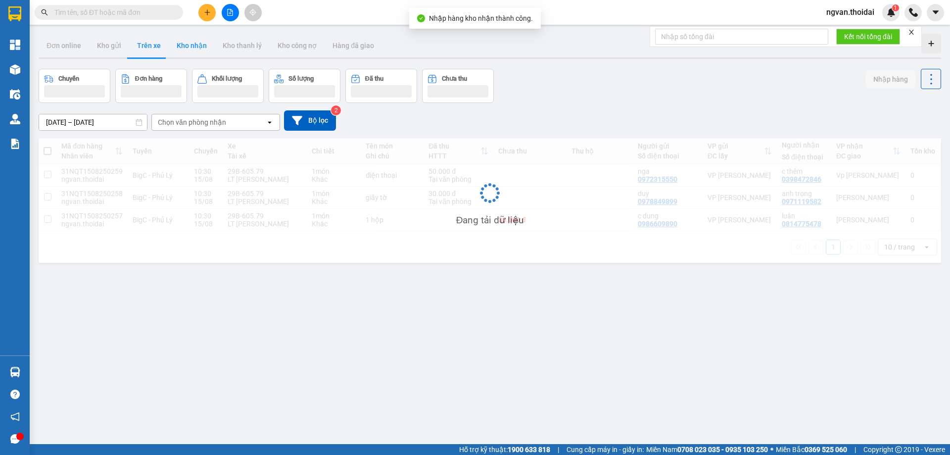
click at [196, 51] on button "Kho nhận" at bounding box center [192, 46] width 46 height 24
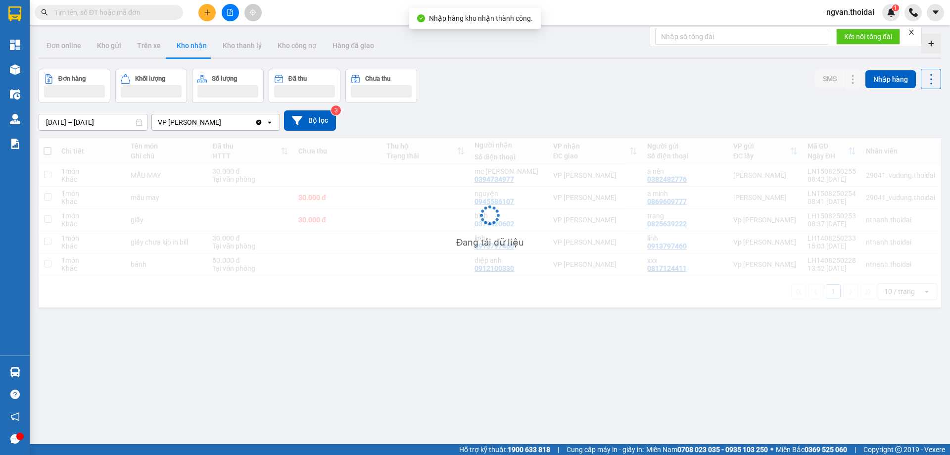
click at [192, 47] on button "Kho nhận" at bounding box center [192, 46] width 46 height 24
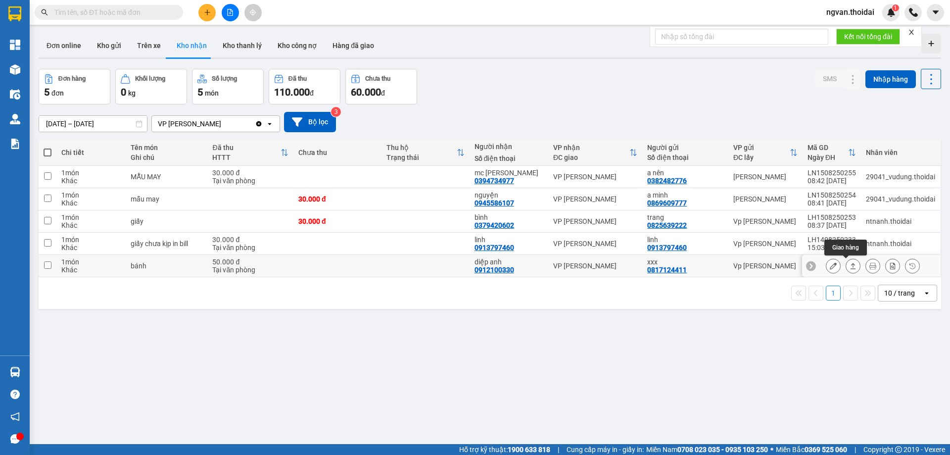
click at [849, 265] on icon at bounding box center [852, 265] width 7 height 7
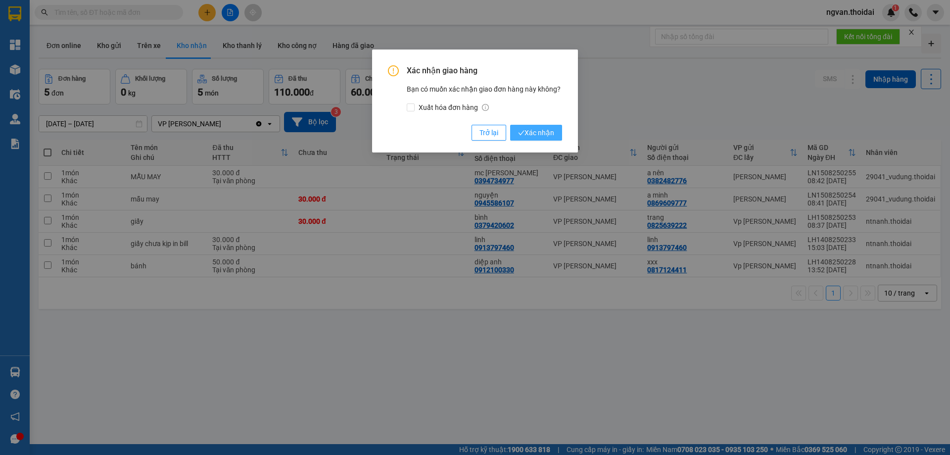
click at [544, 130] on span "Xác nhận" at bounding box center [536, 132] width 36 height 11
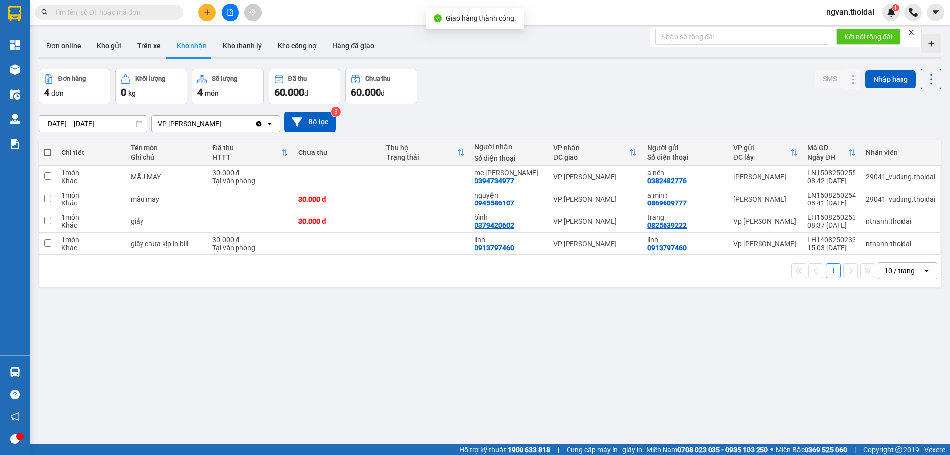
click at [112, 122] on input "[DATE] – [DATE]" at bounding box center [93, 124] width 108 height 16
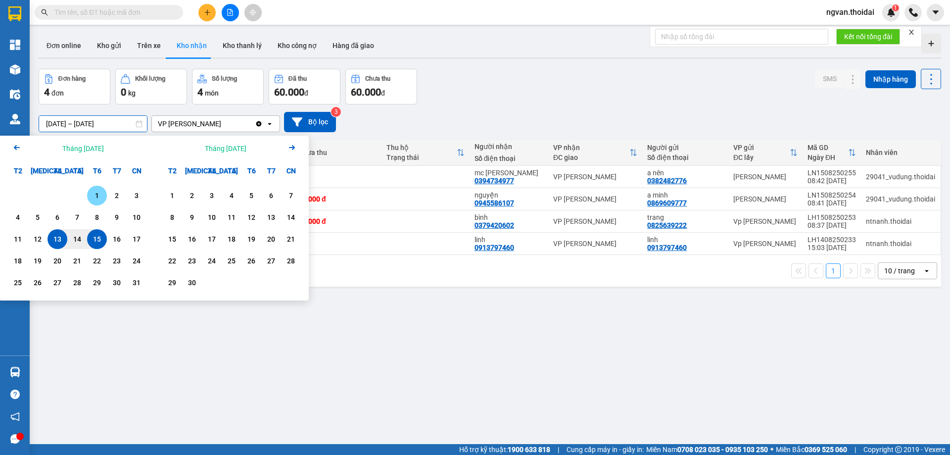
click at [97, 192] on div "1" at bounding box center [97, 195] width 14 height 12
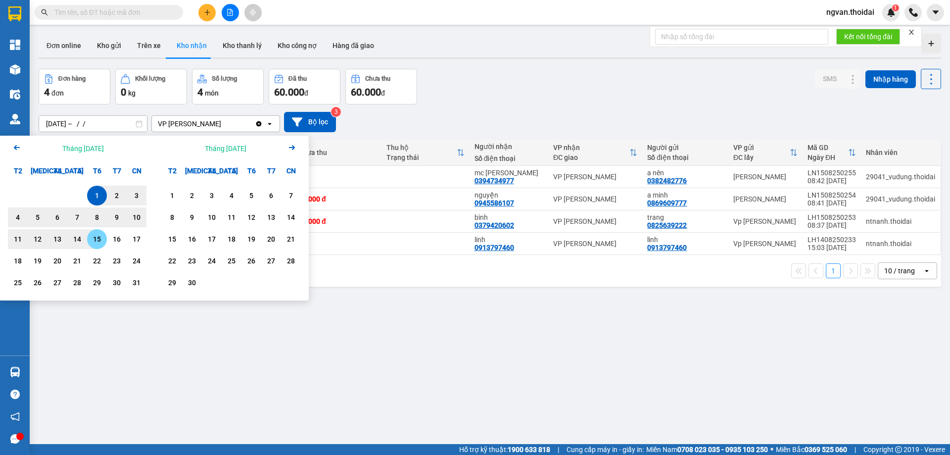
click at [95, 241] on div "15" at bounding box center [97, 239] width 14 height 12
type input "[DATE] – [DATE]"
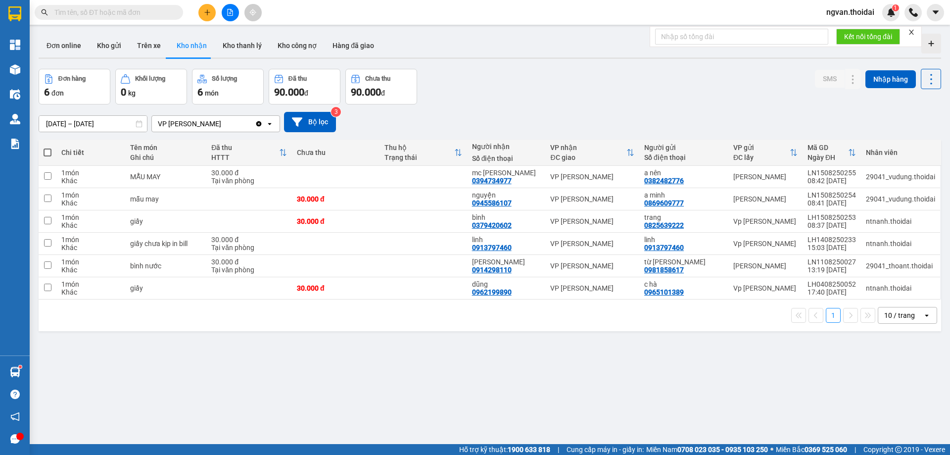
click at [206, 13] on icon "plus" at bounding box center [207, 12] width 7 height 7
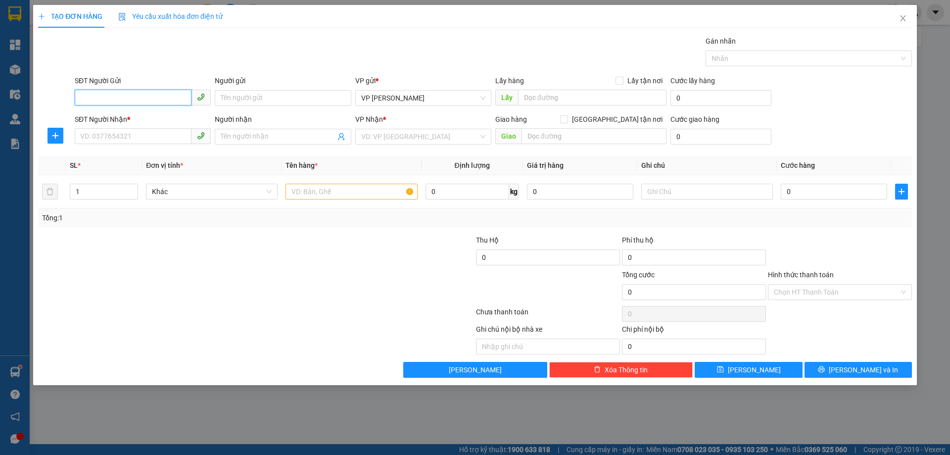
click at [136, 97] on input "SĐT Người Gửi" at bounding box center [133, 98] width 117 height 16
click at [111, 117] on div "0908688023 - sơn" at bounding box center [143, 117] width 124 height 11
type input "0908688023"
type input "sơn"
type input "0908688023"
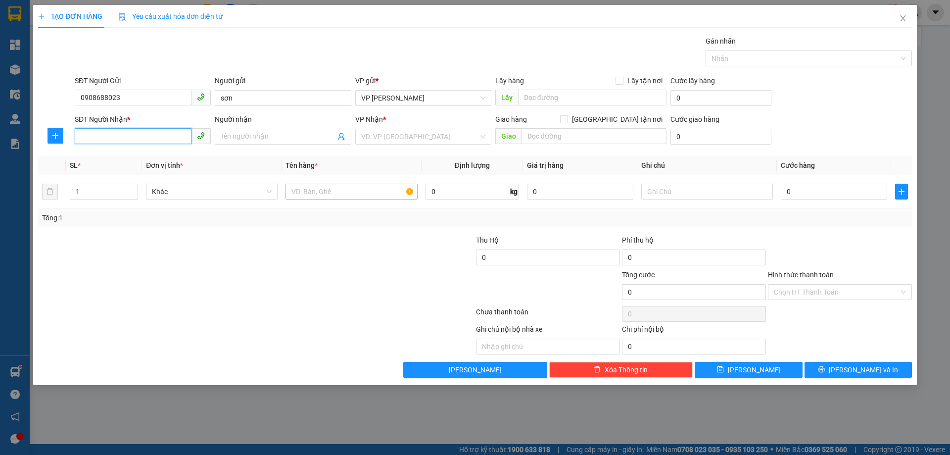
click at [112, 138] on input "SĐT Người Nhận *" at bounding box center [133, 136] width 117 height 16
click at [114, 140] on input "SĐT Người Nhận *" at bounding box center [133, 136] width 117 height 16
drag, startPoint x: 116, startPoint y: 159, endPoint x: 159, endPoint y: 182, distance: 48.7
click at [116, 158] on div "0931670777 - a tuấn" at bounding box center [143, 156] width 124 height 11
type input "0931670777"
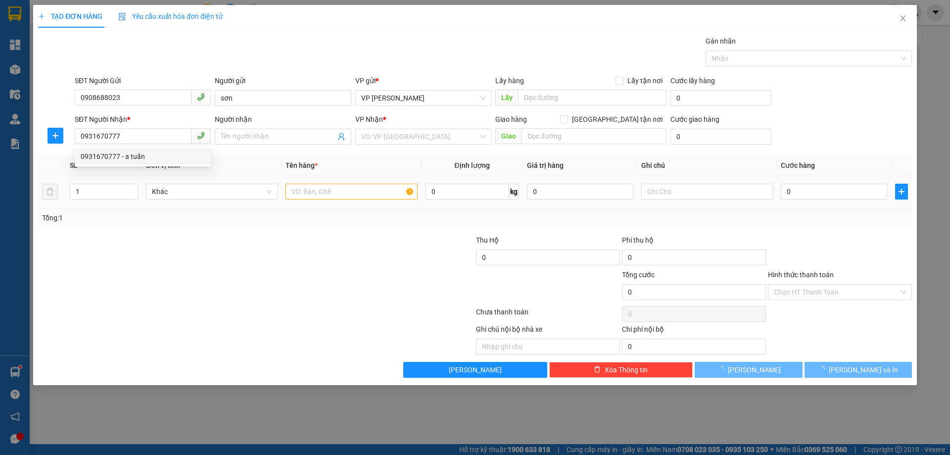
click at [159, 182] on td "Khác" at bounding box center [212, 191] width 140 height 33
type input "a tuấn"
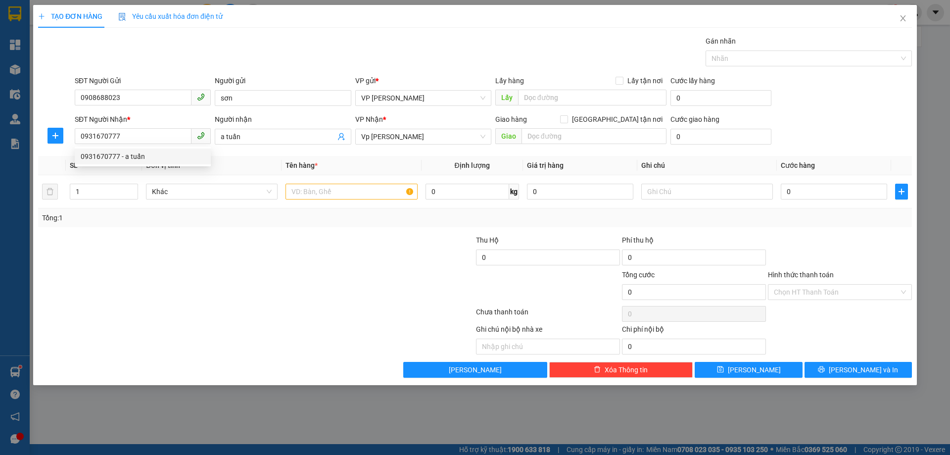
click at [323, 241] on div at bounding box center [183, 252] width 292 height 35
click at [298, 194] on input "text" at bounding box center [351, 192] width 132 height 16
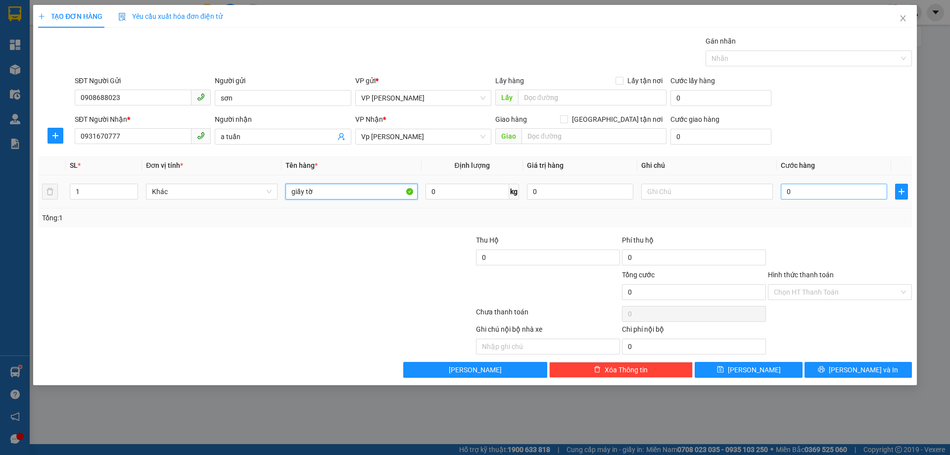
type input "giấy tờ"
click at [785, 191] on input "0" at bounding box center [834, 192] width 106 height 16
type input "3"
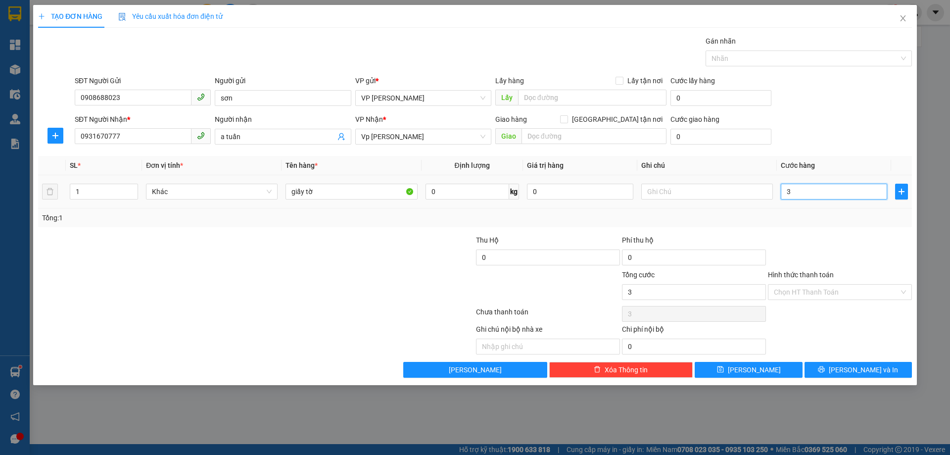
type input "30"
type input "30.000"
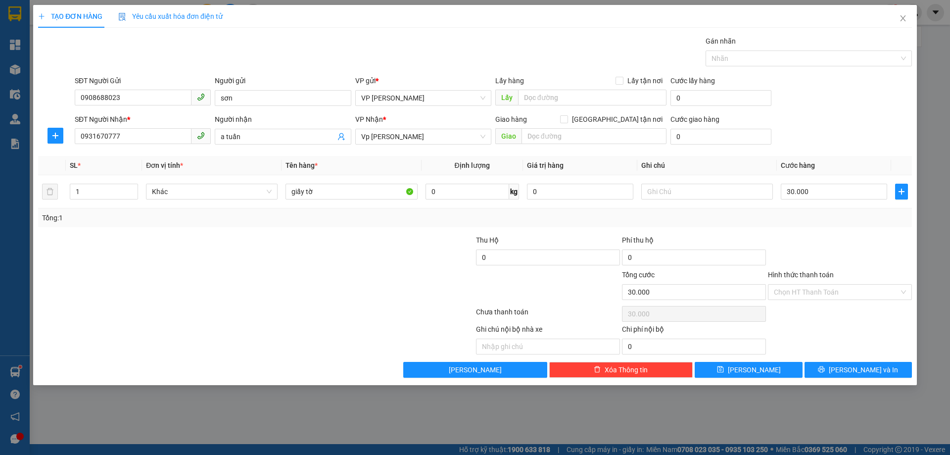
drag, startPoint x: 820, startPoint y: 246, endPoint x: 825, endPoint y: 268, distance: 21.8
click at [821, 254] on div at bounding box center [840, 252] width 146 height 35
click at [825, 291] on input "Hình thức thanh toán" at bounding box center [836, 291] width 125 height 15
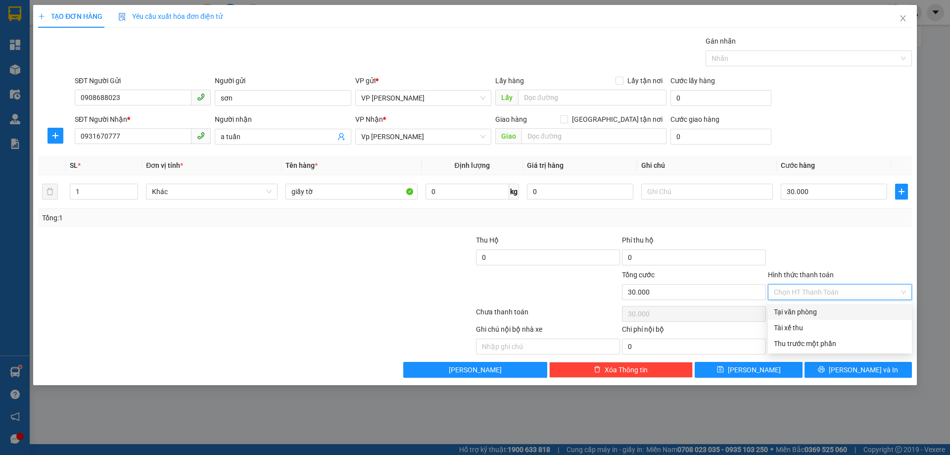
click at [808, 311] on div "Tại văn phòng" at bounding box center [840, 311] width 132 height 11
type input "0"
drag, startPoint x: 827, startPoint y: 224, endPoint x: 876, endPoint y: 337, distance: 123.4
click at [837, 240] on div "Transit Pickup Surcharge Ids Transit Deliver Surcharge Ids Transit Deliver Surc…" at bounding box center [475, 207] width 874 height 342
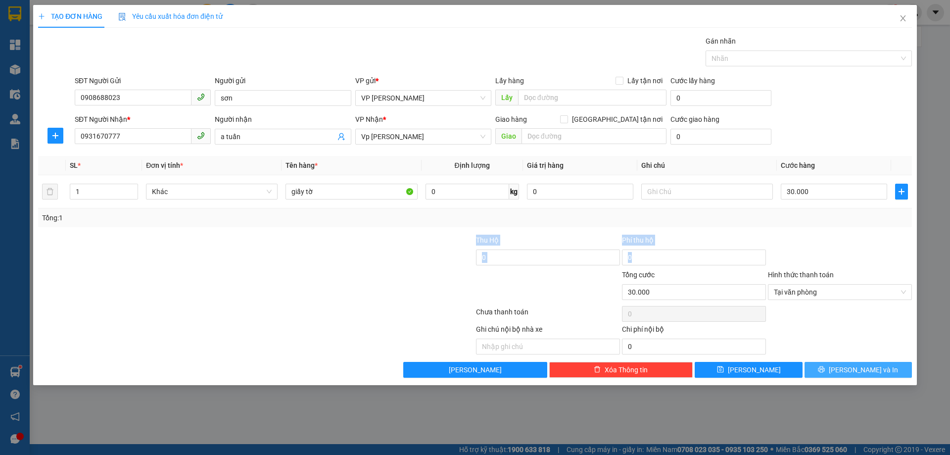
click at [859, 366] on span "[PERSON_NAME] và In" at bounding box center [863, 369] width 69 height 11
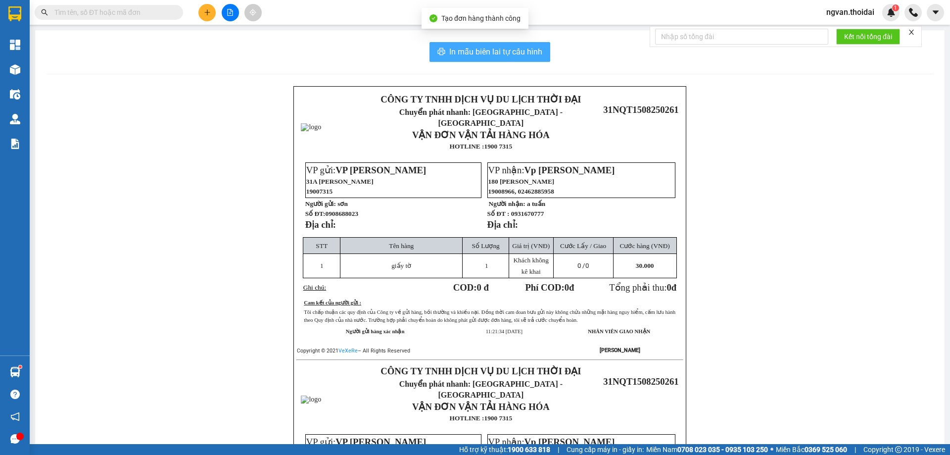
click at [504, 49] on span "In mẫu biên lai tự cấu hình" at bounding box center [495, 52] width 93 height 12
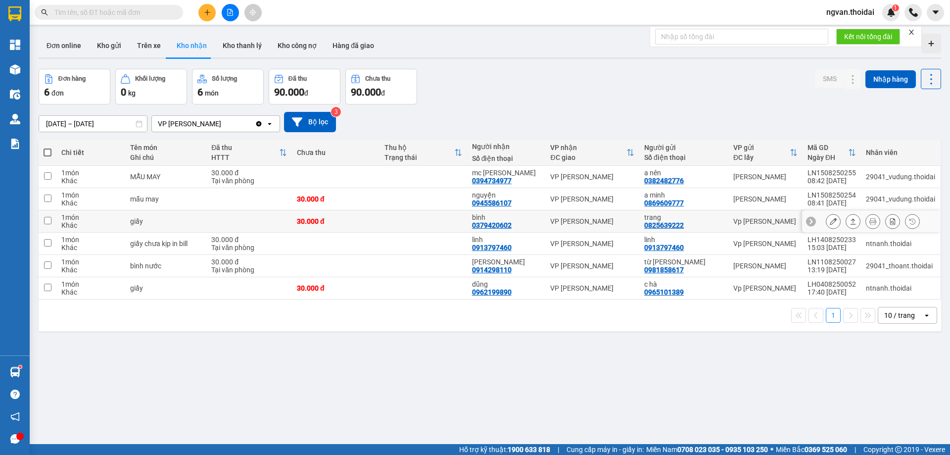
click at [850, 221] on icon at bounding box center [852, 221] width 5 height 6
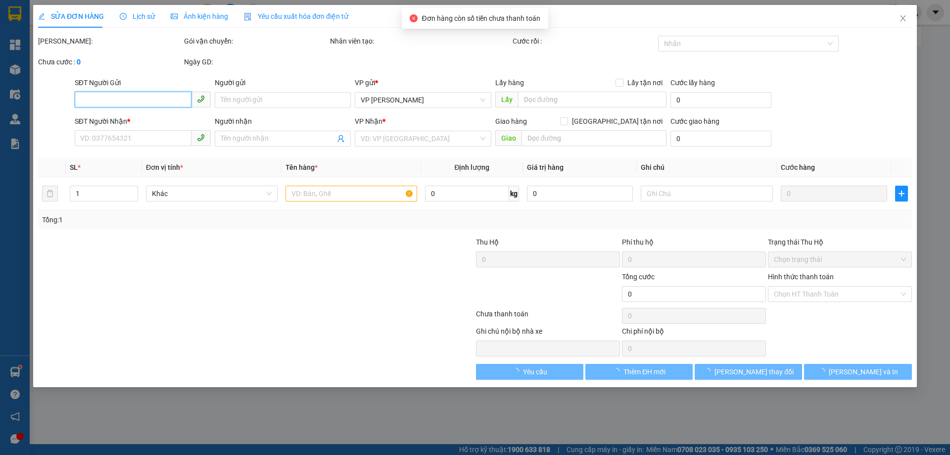
type input "0825639222"
type input "trang"
type input "0379420602"
type input "bình"
type input "30.000"
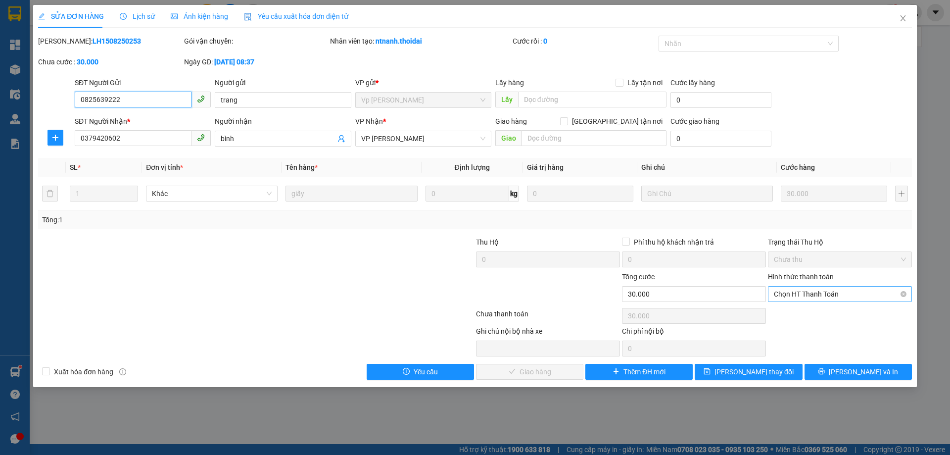
click at [838, 290] on span "Chọn HT Thanh Toán" at bounding box center [840, 293] width 132 height 15
click at [790, 314] on div "Tại văn phòng" at bounding box center [840, 313] width 132 height 11
type input "0"
click at [548, 372] on span "[PERSON_NAME] và Giao hàng" at bounding box center [542, 371] width 95 height 11
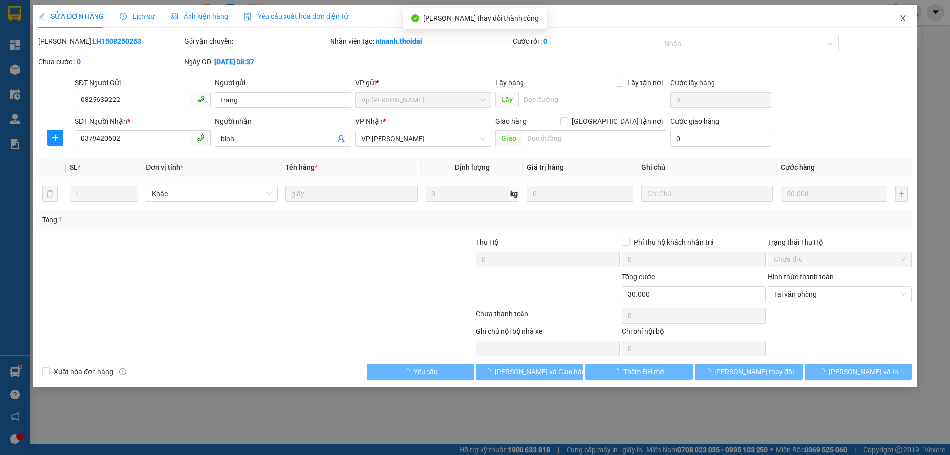
click at [900, 19] on icon "close" at bounding box center [903, 18] width 8 height 8
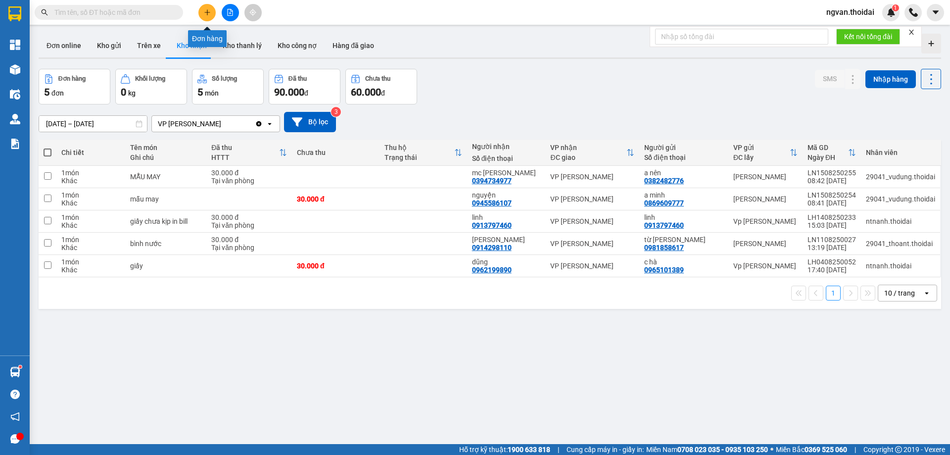
click at [206, 13] on icon "plus" at bounding box center [207, 12] width 7 height 7
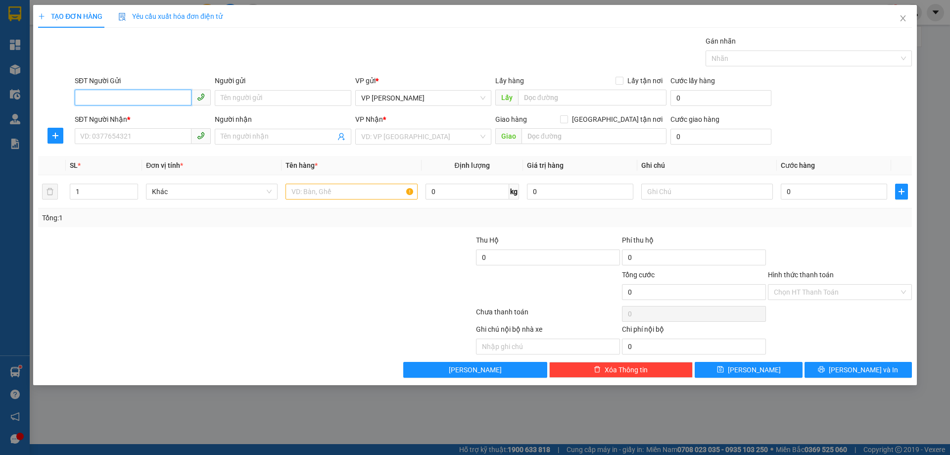
click at [96, 96] on input "SĐT Người Gửi" at bounding box center [133, 98] width 117 height 16
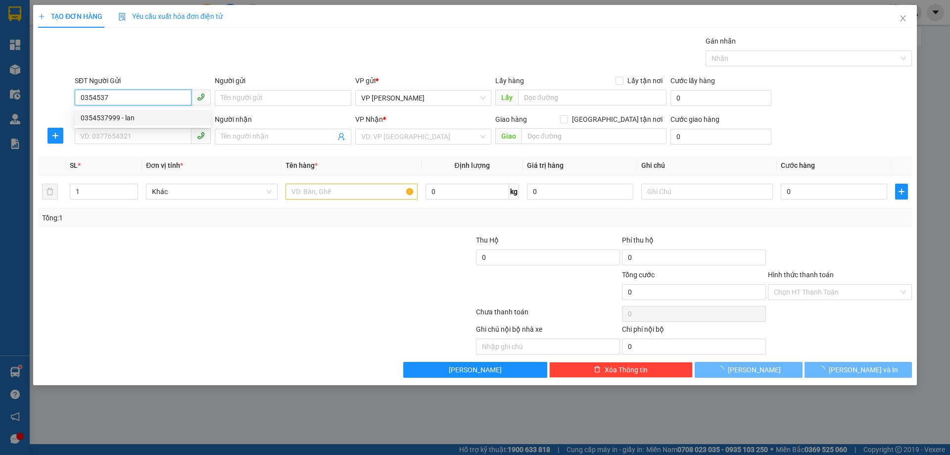
drag, startPoint x: 100, startPoint y: 121, endPoint x: 106, endPoint y: 123, distance: 6.7
click at [101, 121] on div "0354537999 - lan" at bounding box center [143, 117] width 124 height 11
type input "0354537999"
type input "lan"
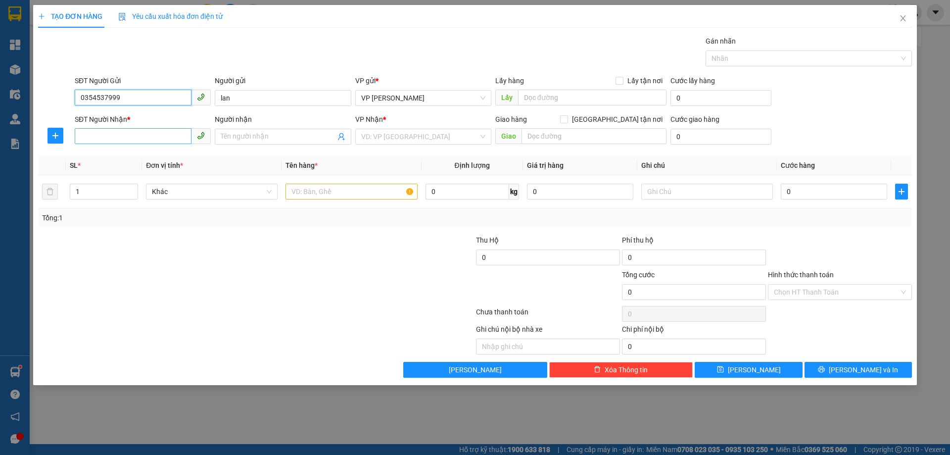
type input "0354537999"
drag, startPoint x: 108, startPoint y: 134, endPoint x: 111, endPoint y: 139, distance: 6.0
click at [108, 135] on input "SĐT Người Nhận *" at bounding box center [133, 136] width 117 height 16
click at [118, 158] on div "0354537999 - lan" at bounding box center [143, 156] width 124 height 11
type input "0354537999"
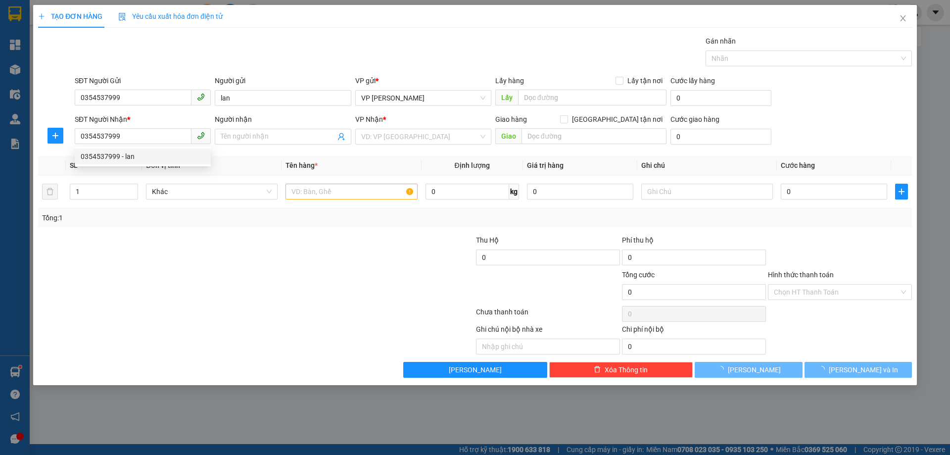
click at [175, 217] on div "Tổng: 1" at bounding box center [204, 217] width 325 height 11
type input "lan"
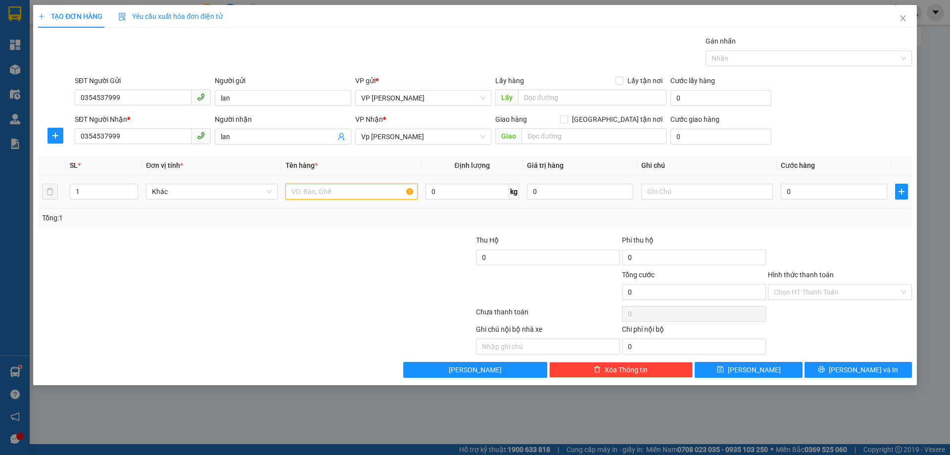
click at [324, 194] on input "text" at bounding box center [351, 192] width 132 height 16
type input "giấy tờ"
click at [785, 190] on input "0" at bounding box center [834, 192] width 106 height 16
type input "3"
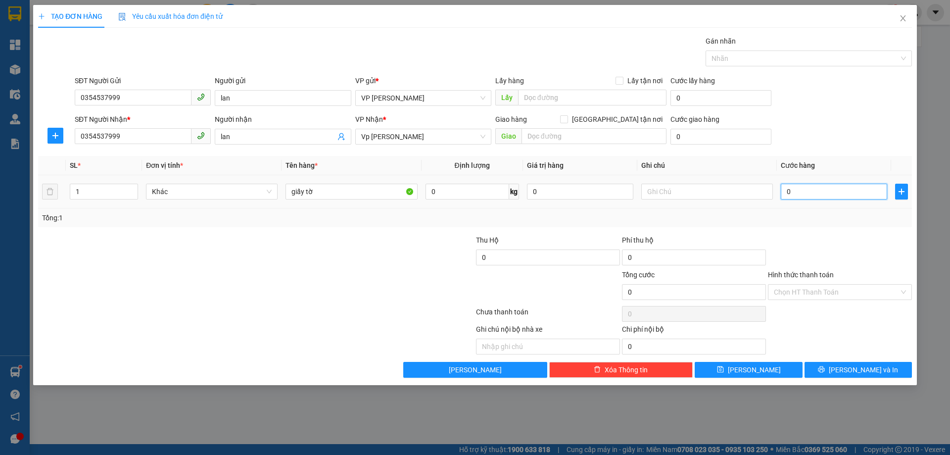
type input "3"
type input "30"
type input "30.000"
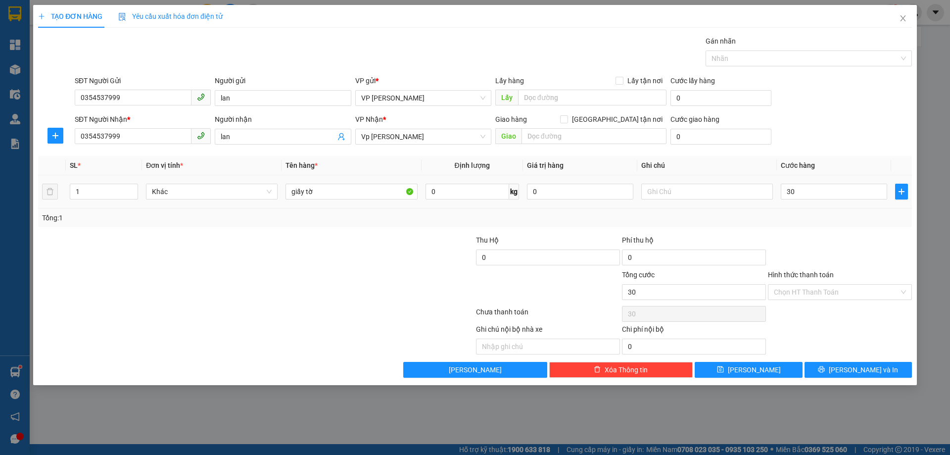
type input "30.000"
click at [800, 220] on div "Tổng: 1" at bounding box center [475, 217] width 866 height 11
click at [851, 376] on button "[PERSON_NAME] và In" at bounding box center [857, 370] width 107 height 16
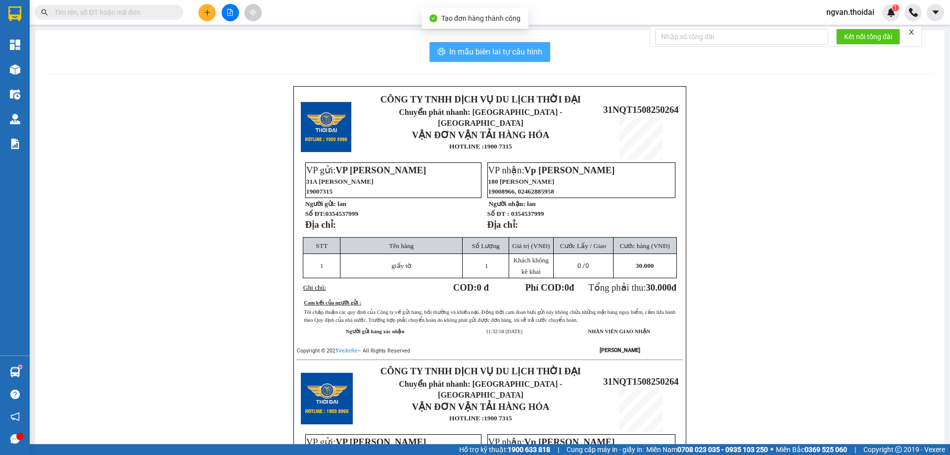
click at [485, 56] on span "In mẫu biên lai tự cấu hình" at bounding box center [495, 52] width 93 height 12
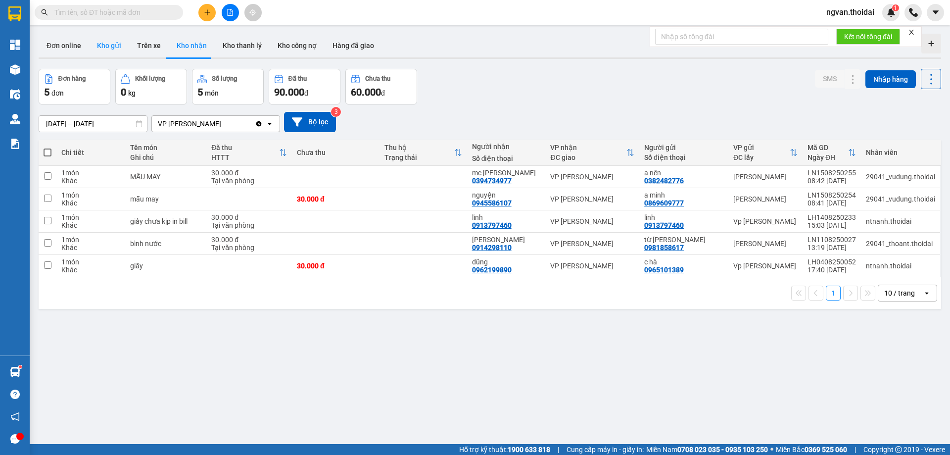
click at [110, 43] on button "Kho gửi" at bounding box center [109, 46] width 40 height 24
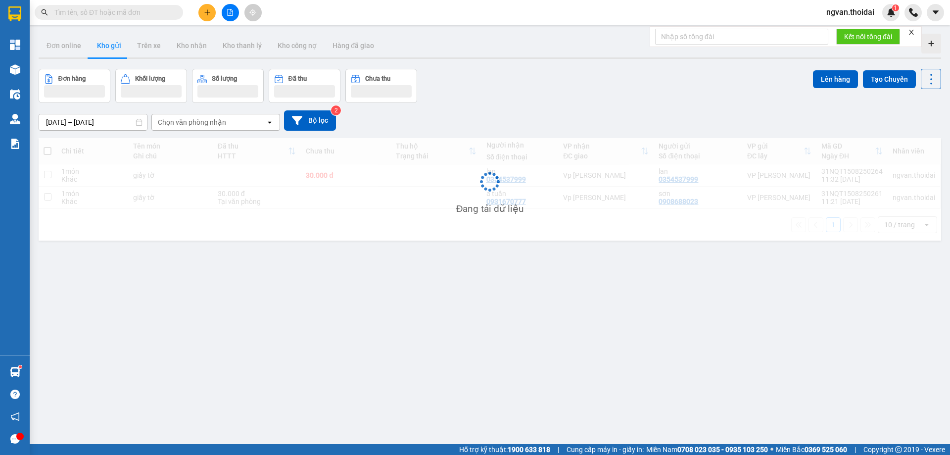
click at [44, 147] on div "Chi tiết Tên món Ghi chú Đã thu HTTT Chưa thu Thu hộ Trạng thái Người nhận Số đ…" at bounding box center [490, 189] width 902 height 102
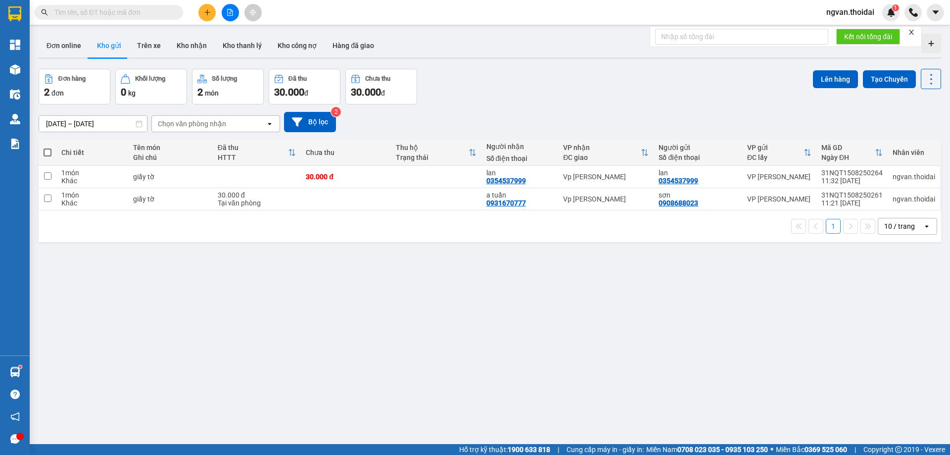
click at [48, 155] on span at bounding box center [48, 152] width 8 height 8
click at [47, 147] on input "checkbox" at bounding box center [47, 147] width 0 height 0
checkbox input "true"
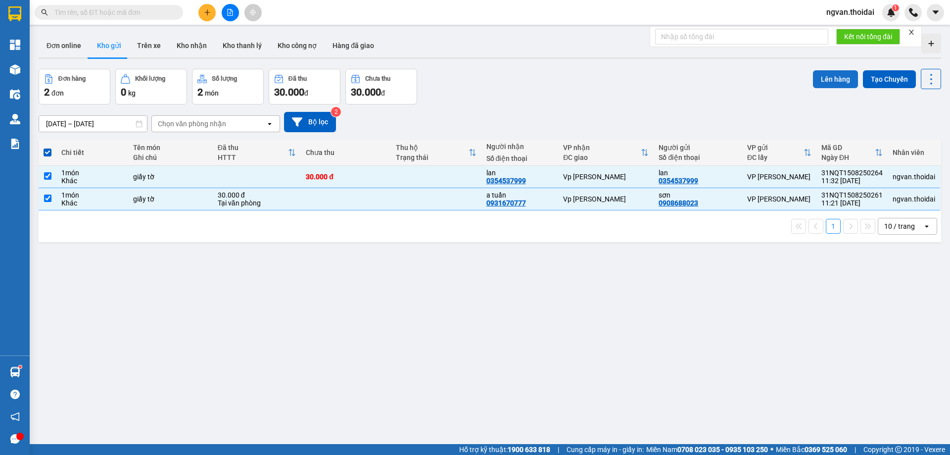
click at [827, 80] on button "Lên hàng" at bounding box center [835, 79] width 45 height 18
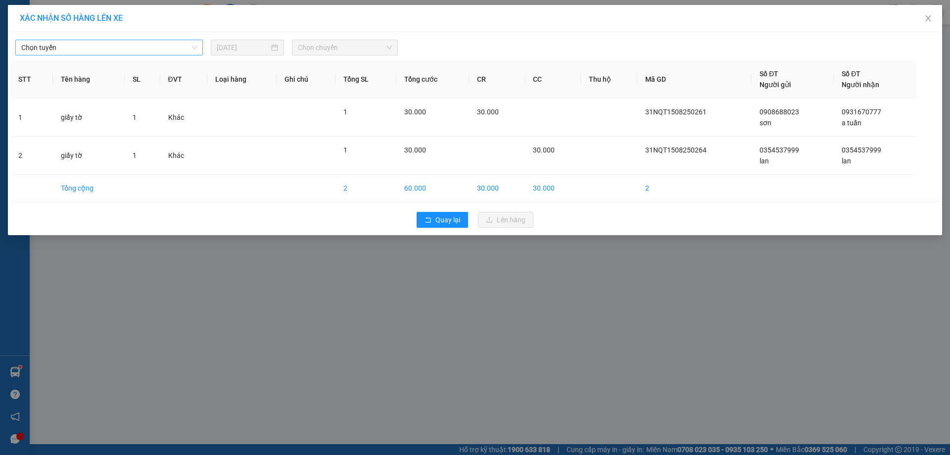
click at [170, 49] on span "Chọn tuyến" at bounding box center [109, 47] width 176 height 15
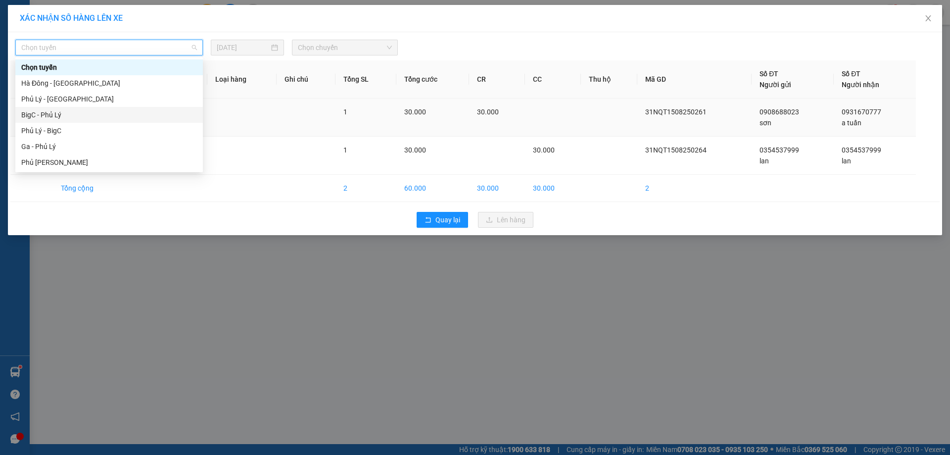
drag, startPoint x: 60, startPoint y: 117, endPoint x: 89, endPoint y: 115, distance: 28.3
click at [60, 117] on div "BigC - Phủ Lý" at bounding box center [109, 114] width 176 height 11
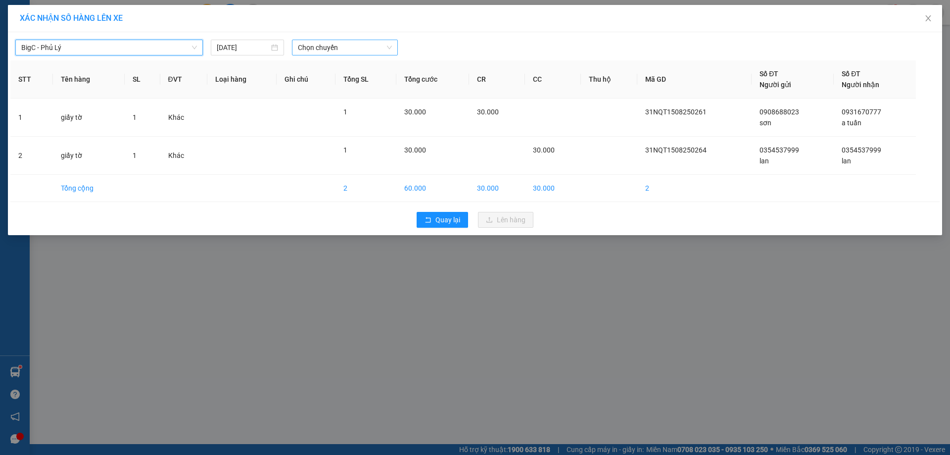
click at [376, 43] on span "Chọn chuyến" at bounding box center [345, 47] width 94 height 15
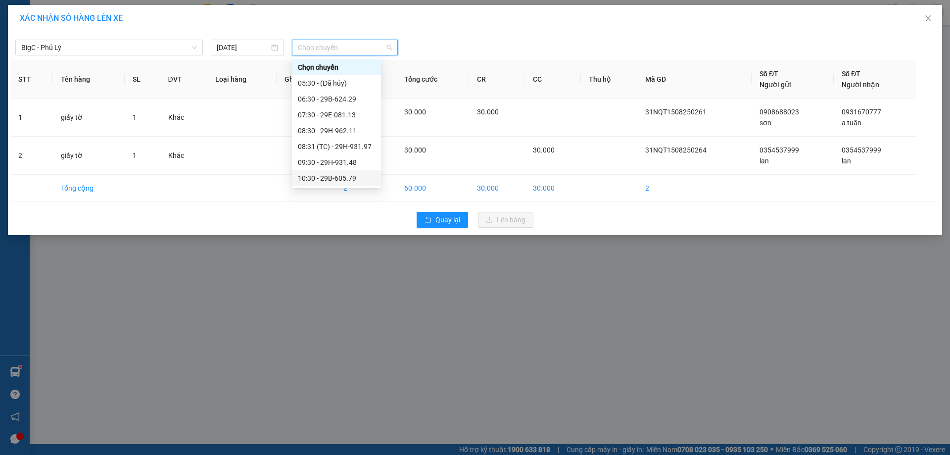
scroll to position [49, 0]
click at [350, 145] on div "11:30 - 29E-080.08" at bounding box center [336, 144] width 77 height 11
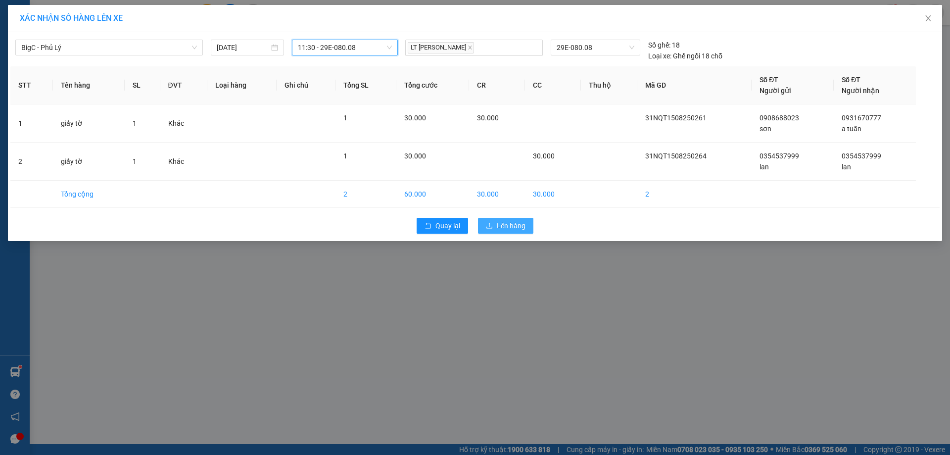
click at [515, 231] on span "Lên hàng" at bounding box center [511, 225] width 29 height 11
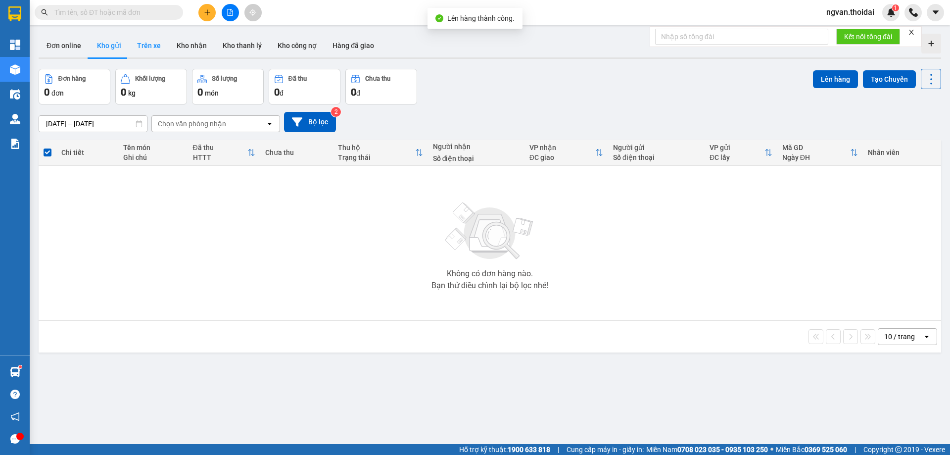
click at [146, 44] on button "Trên xe" at bounding box center [149, 46] width 40 height 24
click at [144, 47] on button "Trên xe" at bounding box center [149, 46] width 40 height 24
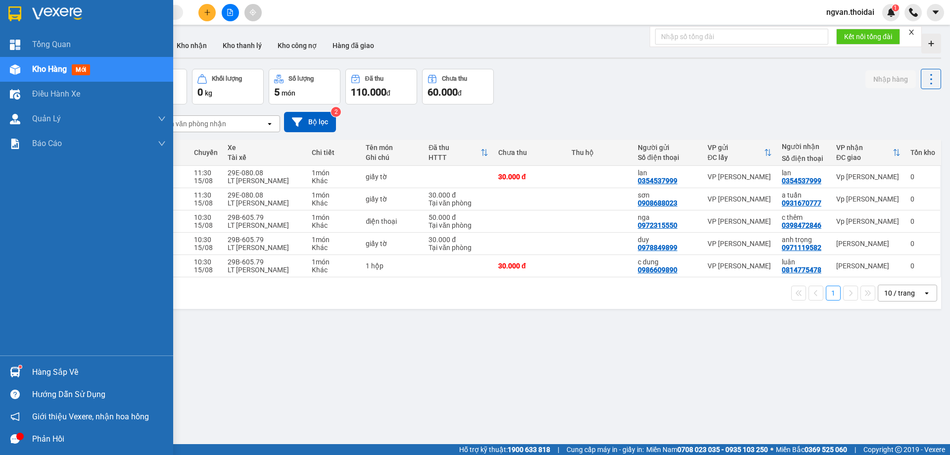
click at [26, 366] on div "Hàng sắp về" at bounding box center [86, 372] width 173 height 22
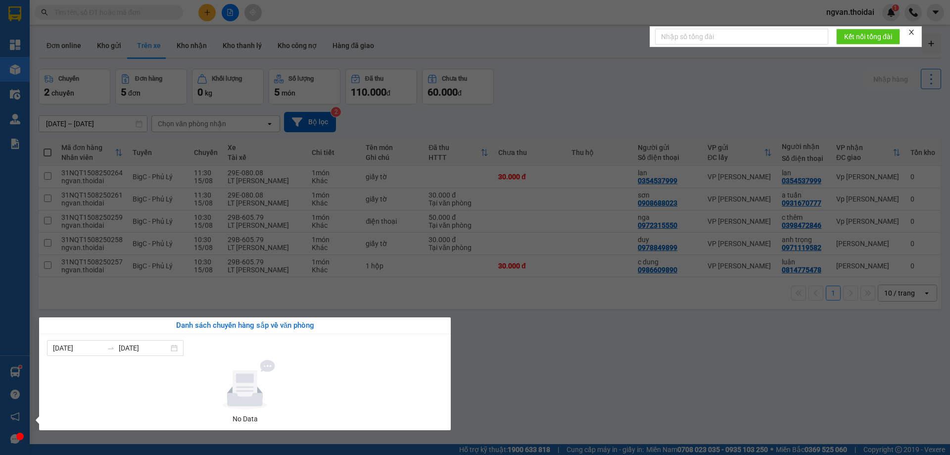
click at [529, 369] on section "Kết quả tìm kiếm ( 399 ) Bộ lọc Mã ĐH Trạng thái Món hàng Thu hộ Tổng cước Chưa…" at bounding box center [475, 227] width 950 height 455
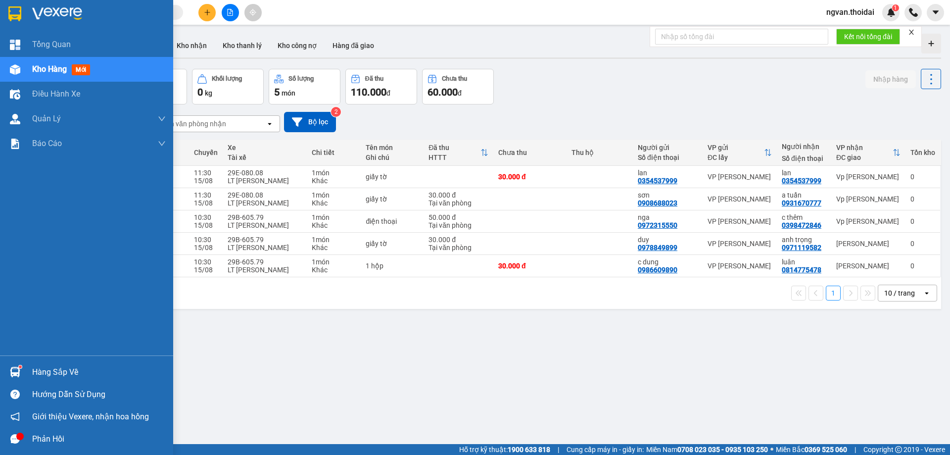
click at [18, 373] on img at bounding box center [15, 372] width 10 height 10
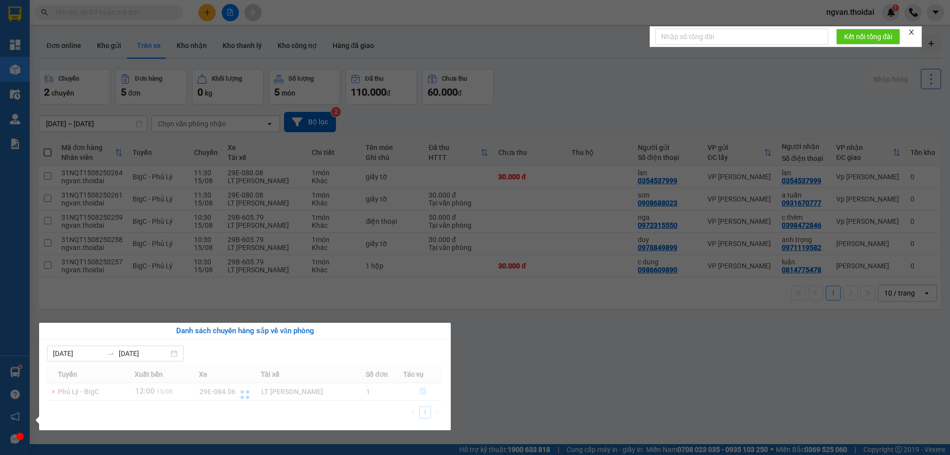
click at [376, 235] on section "Kết quả tìm kiếm ( 399 ) Bộ lọc Mã ĐH Trạng thái Món hàng Thu hộ Tổng cước Chưa…" at bounding box center [475, 227] width 950 height 455
